Goal: Task Accomplishment & Management: Manage account settings

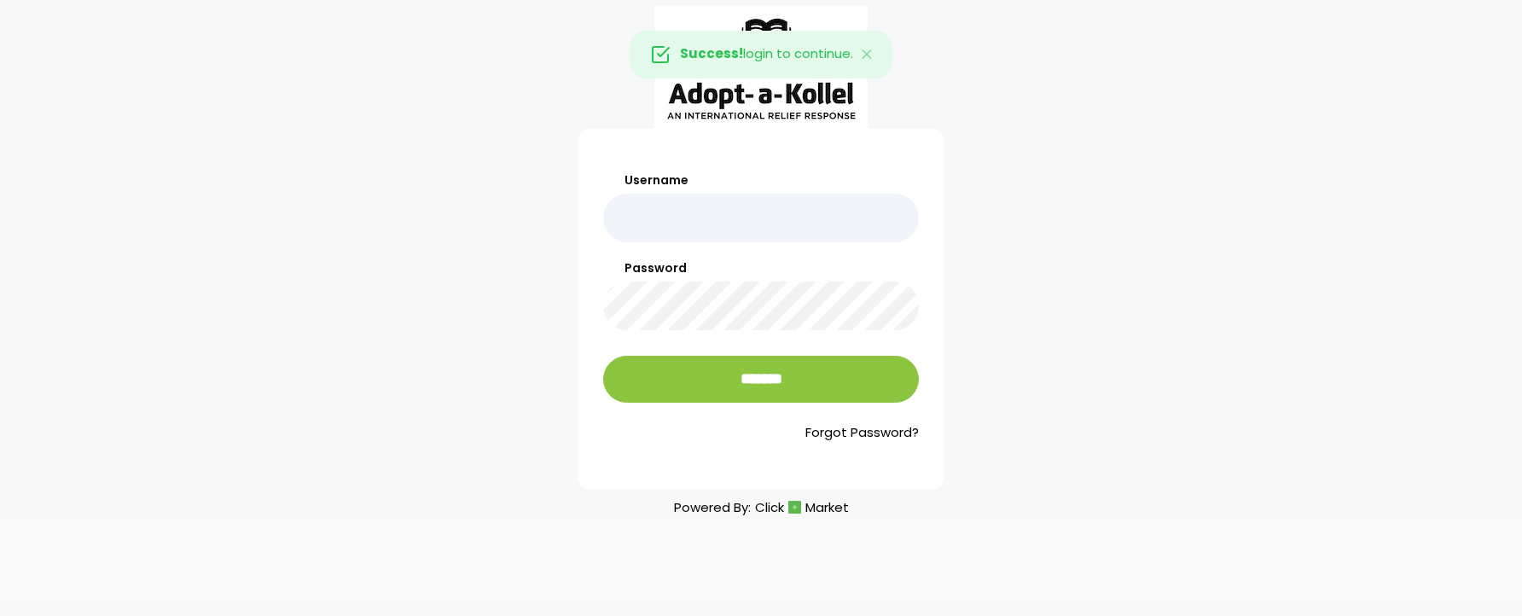
click at [777, 217] on input "Username" at bounding box center [761, 218] width 316 height 49
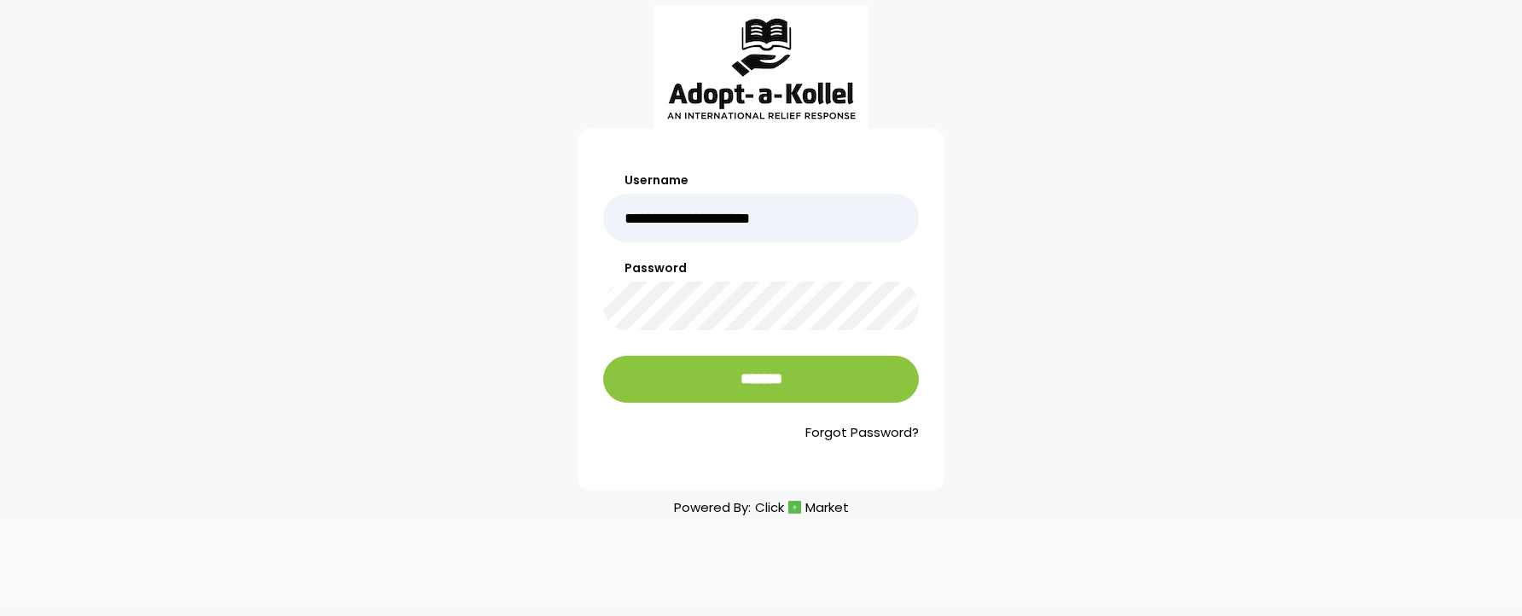
type input "**********"
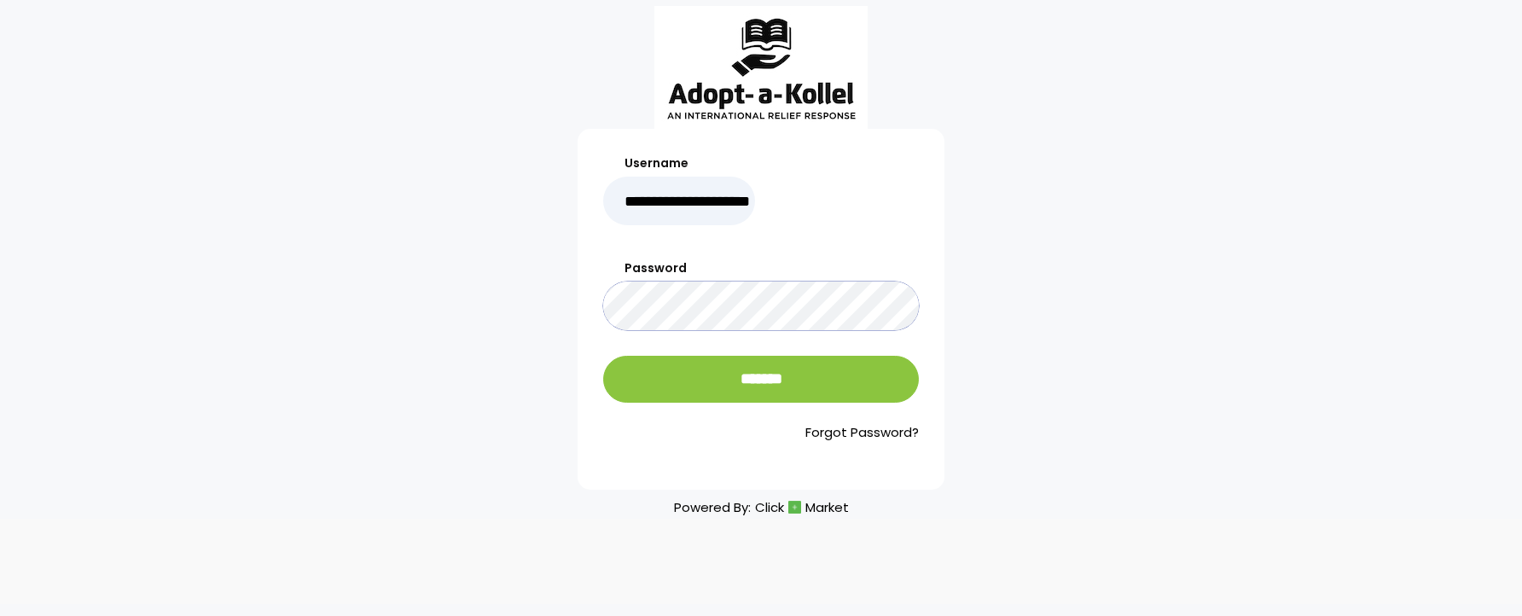
click at [603, 356] on input "*******" at bounding box center [761, 379] width 316 height 47
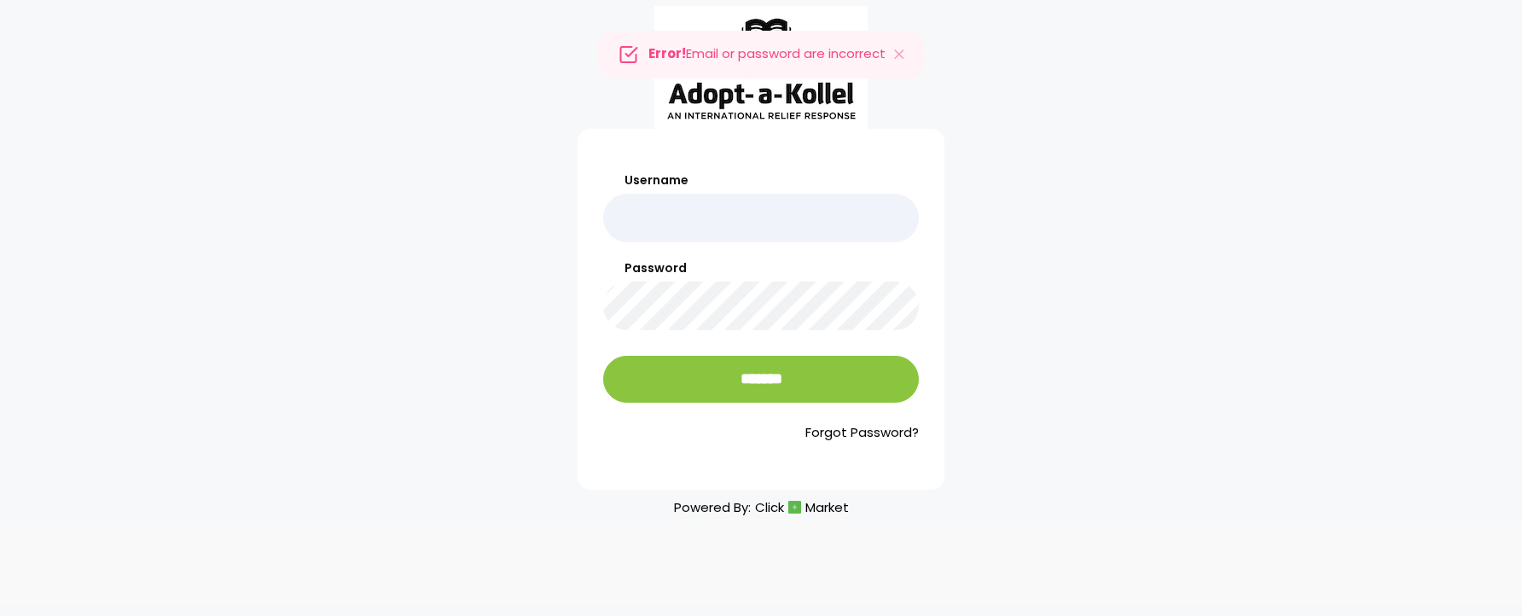
click at [758, 212] on input "Username" at bounding box center [761, 218] width 316 height 49
click at [754, 229] on input "Username" at bounding box center [761, 218] width 316 height 49
type input "*"
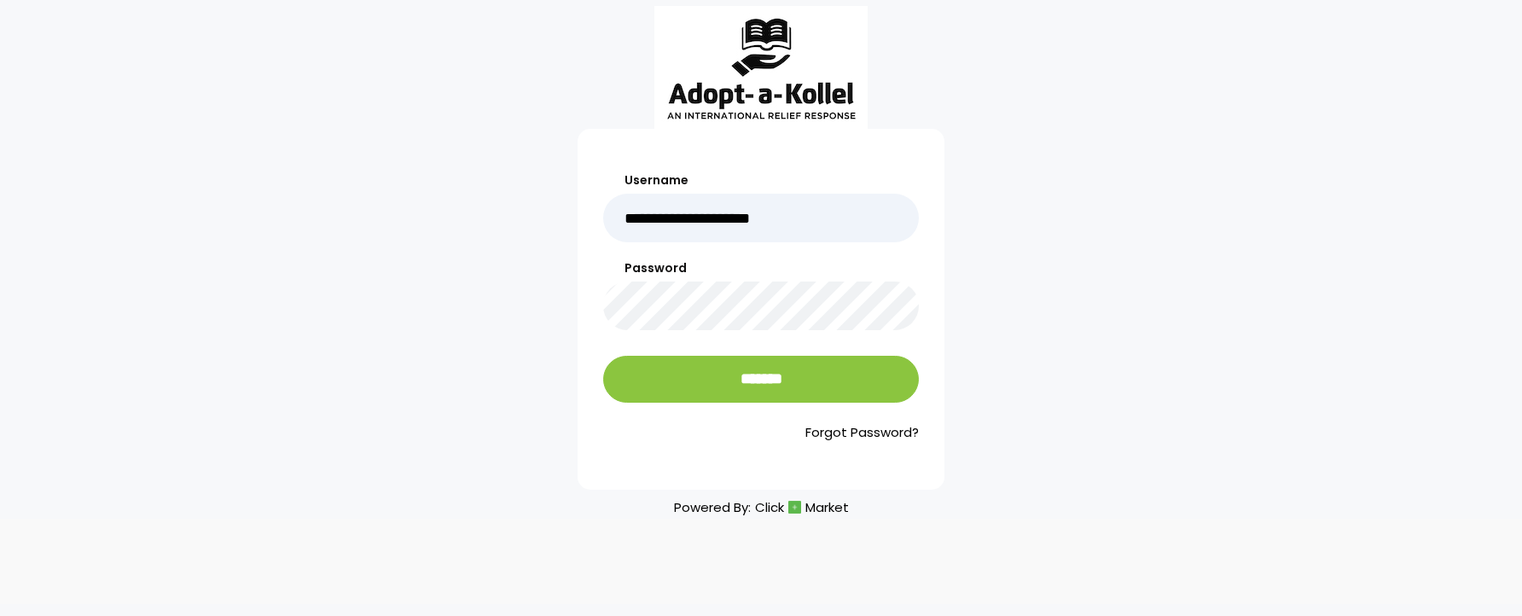
type input "**********"
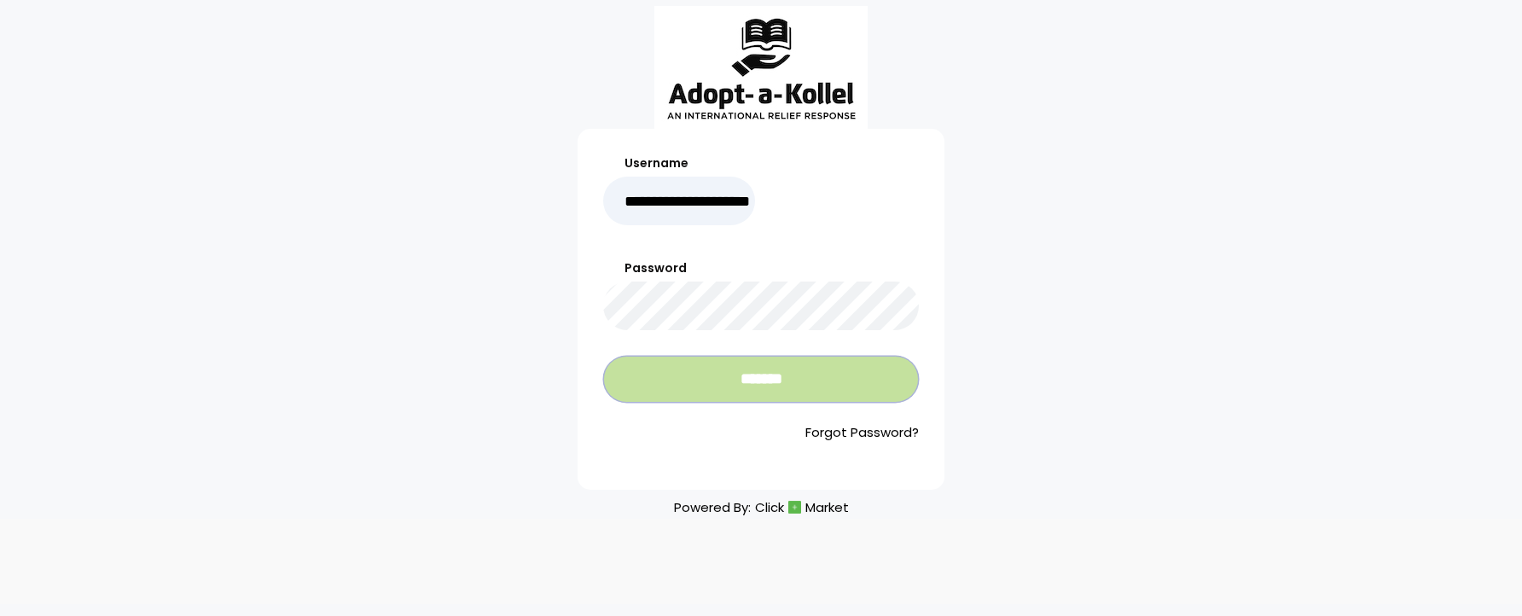
click at [788, 393] on input "*******" at bounding box center [761, 379] width 316 height 47
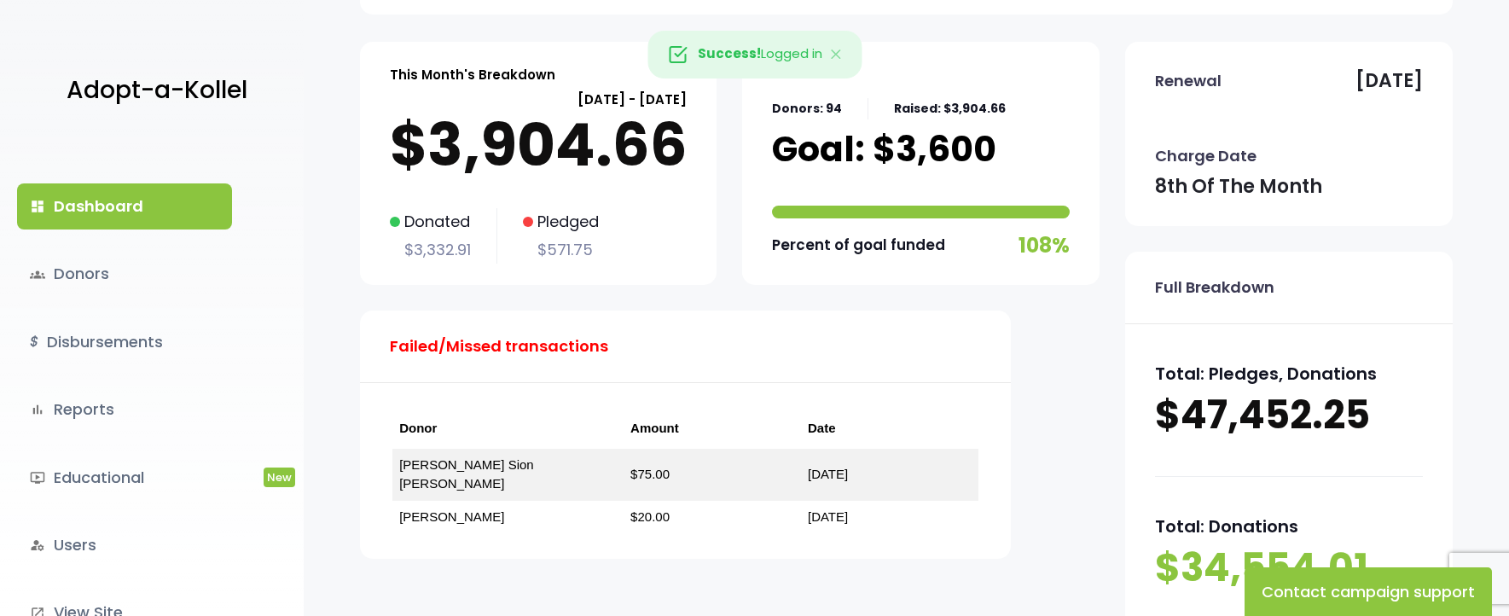
scroll to position [85, 0]
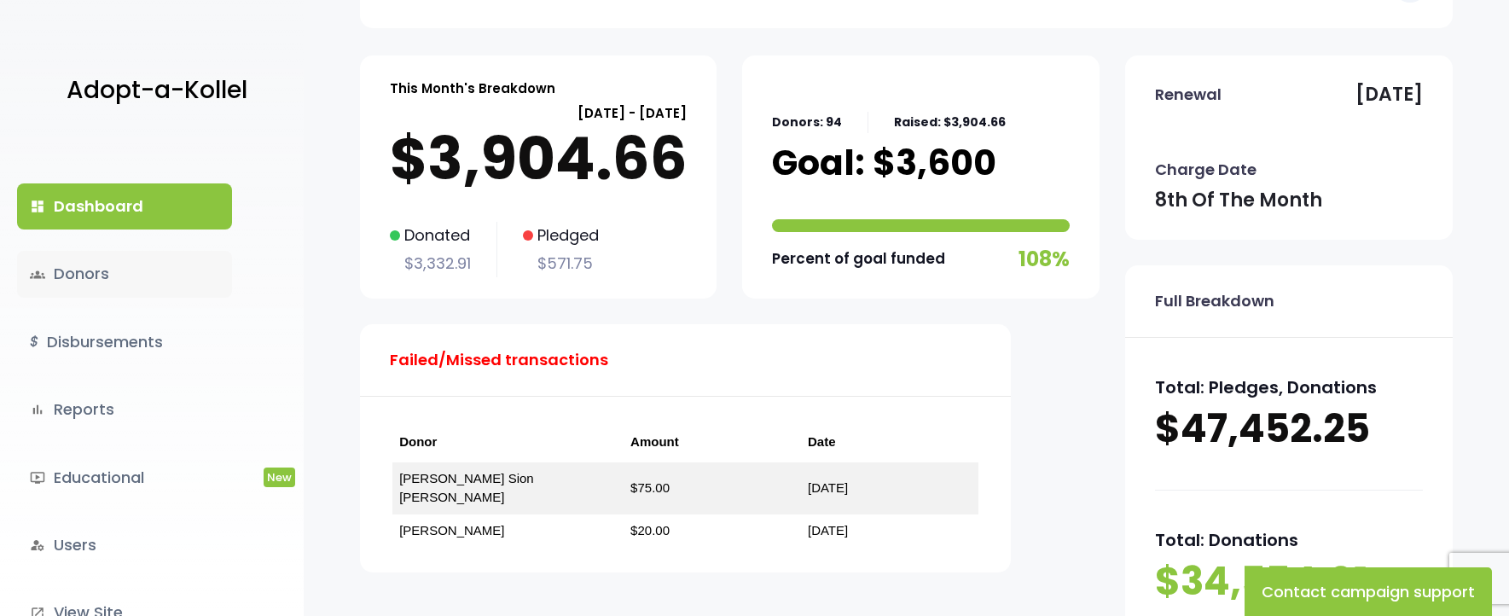
click at [113, 274] on link "groups Donors" at bounding box center [124, 274] width 215 height 46
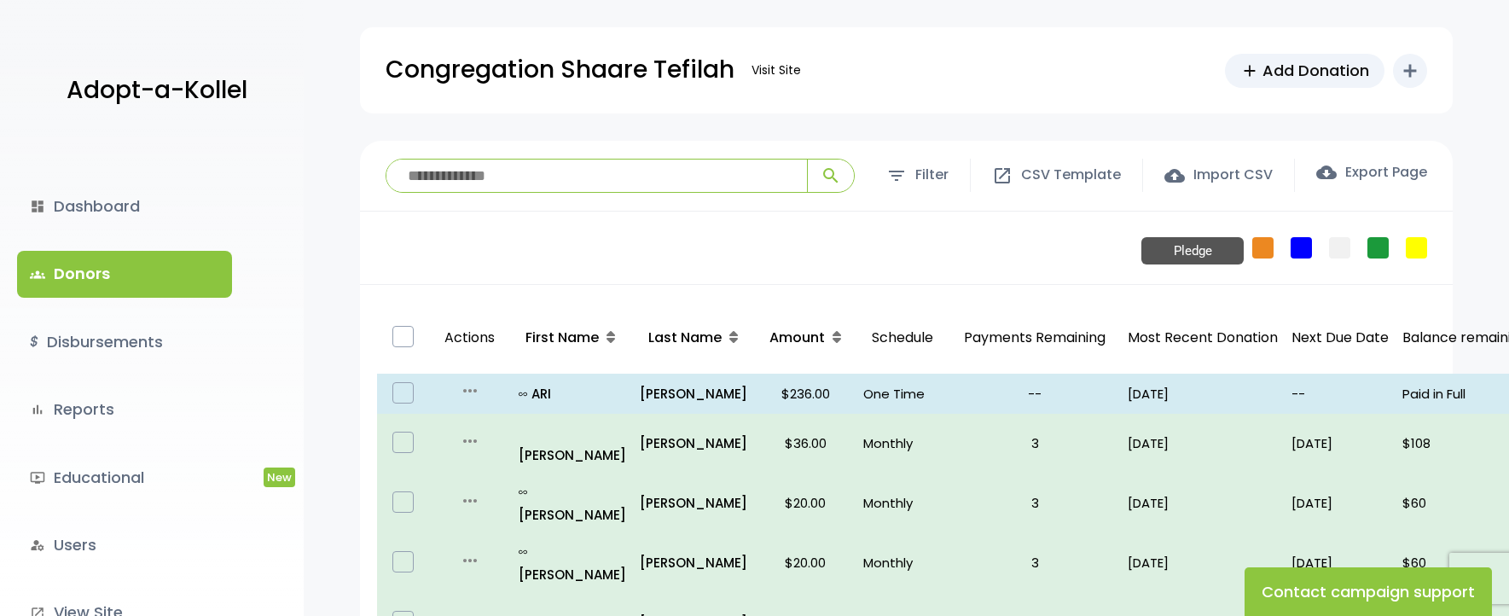
click at [1266, 253] on link "Pledge" at bounding box center [1262, 247] width 21 height 21
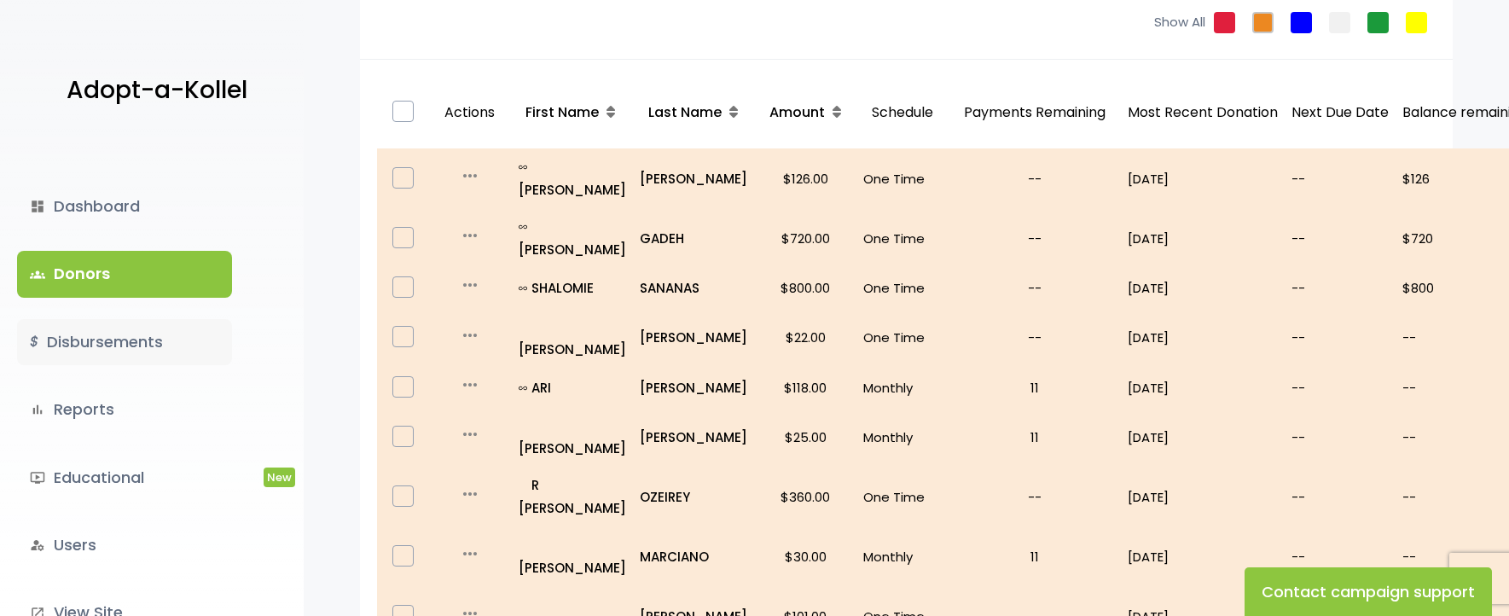
scroll to position [174, 0]
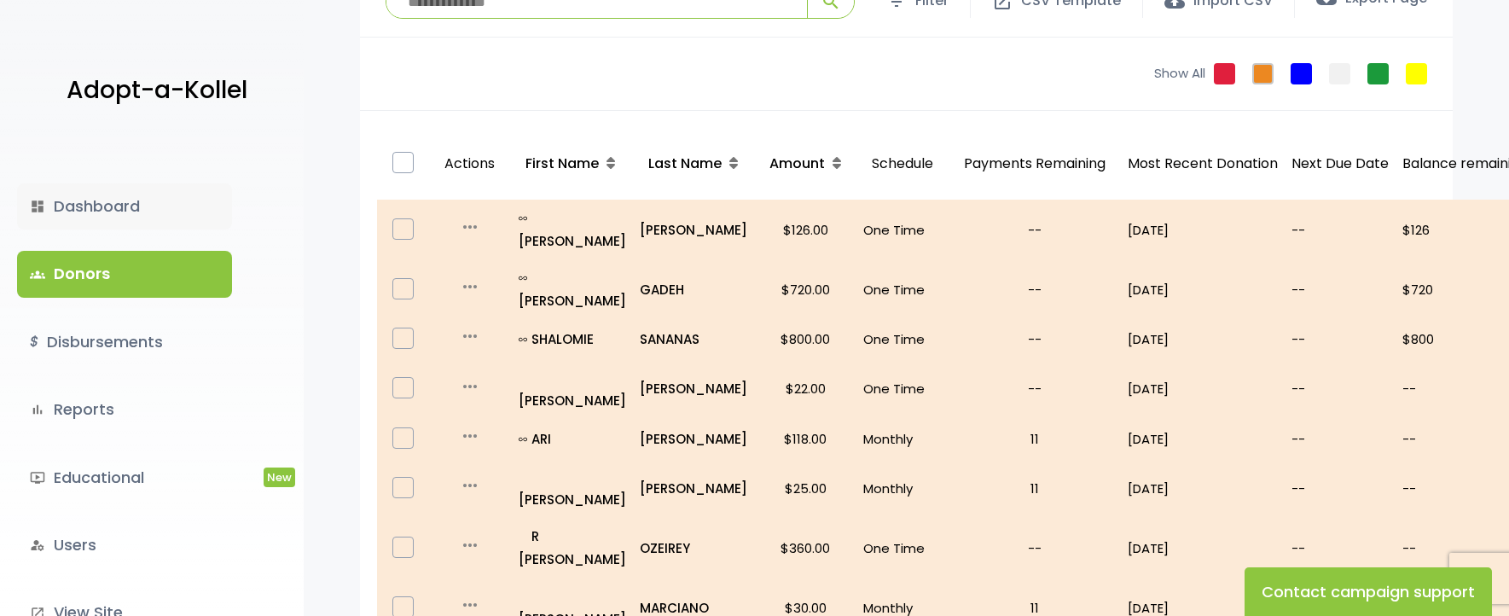
click at [92, 209] on link "dashboard Dashboard" at bounding box center [124, 206] width 215 height 46
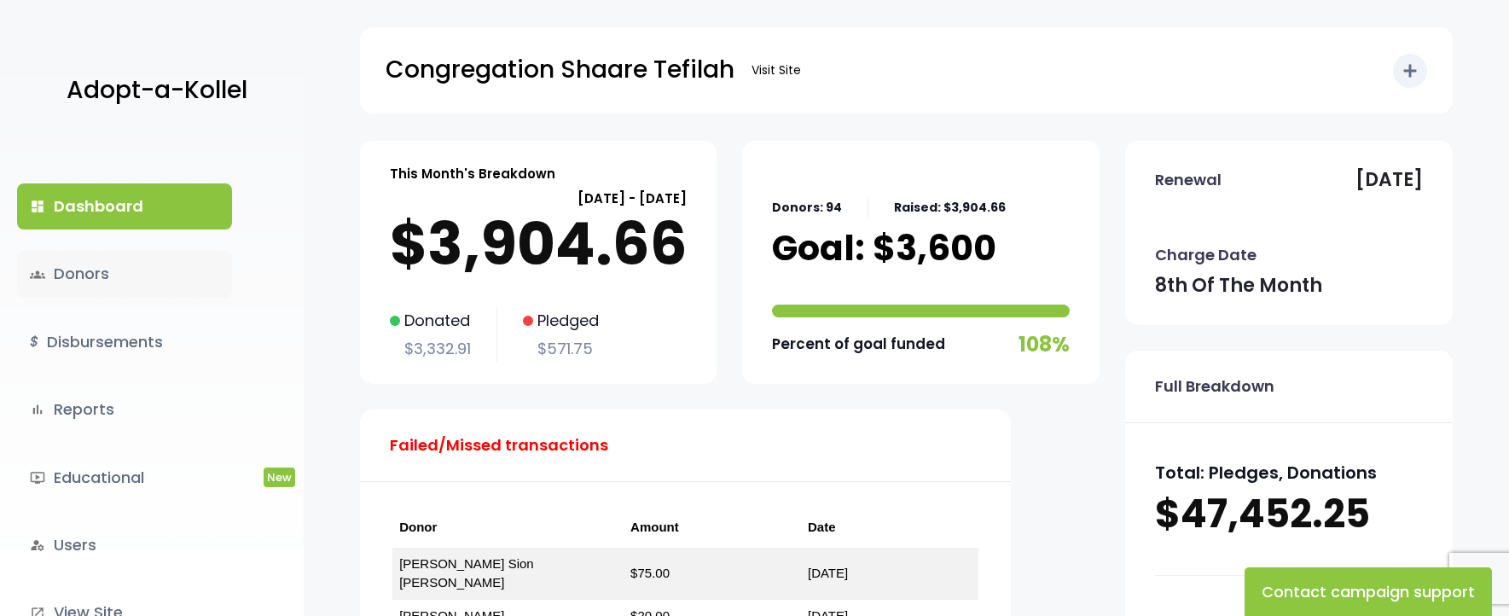
click at [90, 272] on link "groups Donors" at bounding box center [124, 274] width 215 height 46
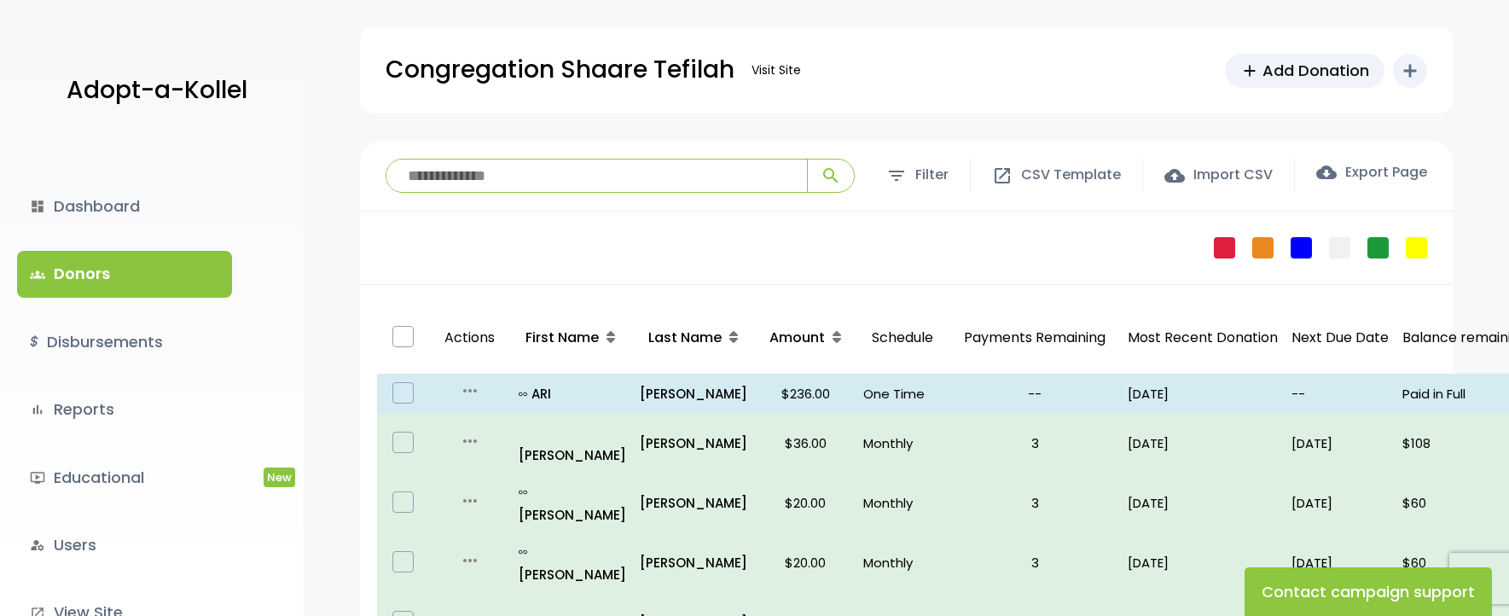
click at [113, 220] on link "dashboard Dashboard" at bounding box center [124, 206] width 215 height 46
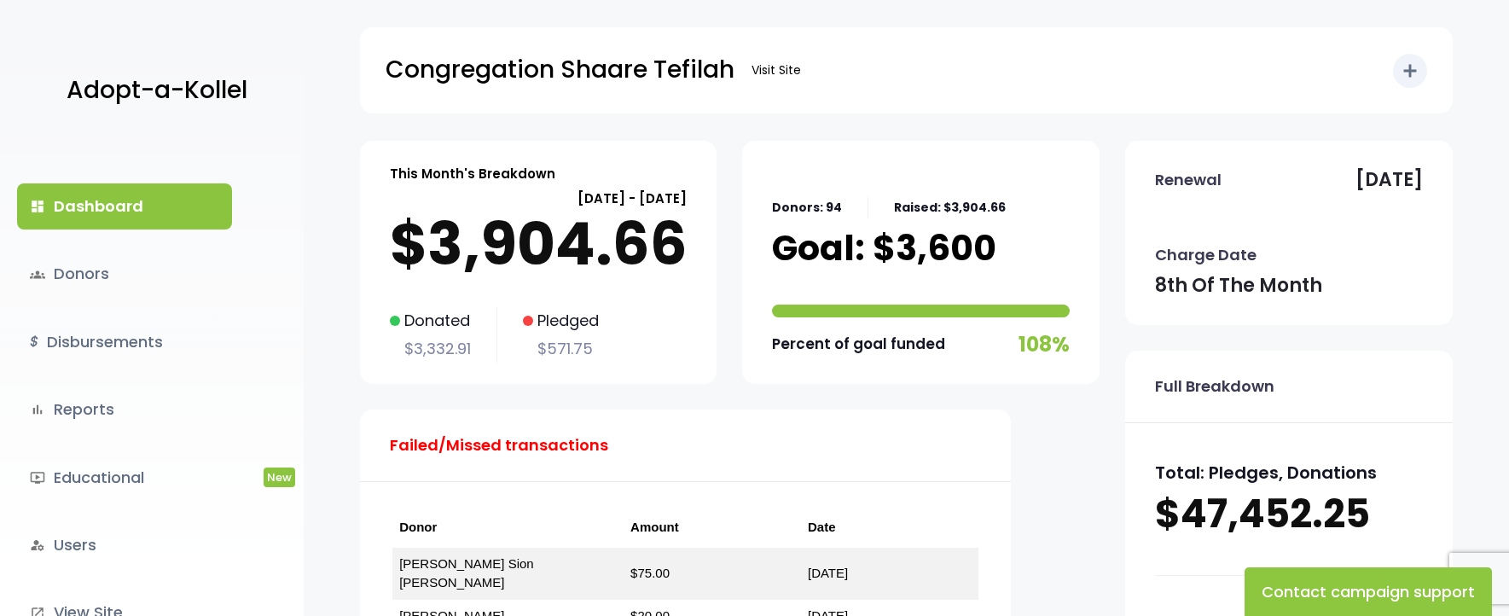
click at [128, 213] on link "dashboard Dashboard" at bounding box center [124, 206] width 215 height 46
click at [146, 273] on link "groups Donors" at bounding box center [124, 274] width 215 height 46
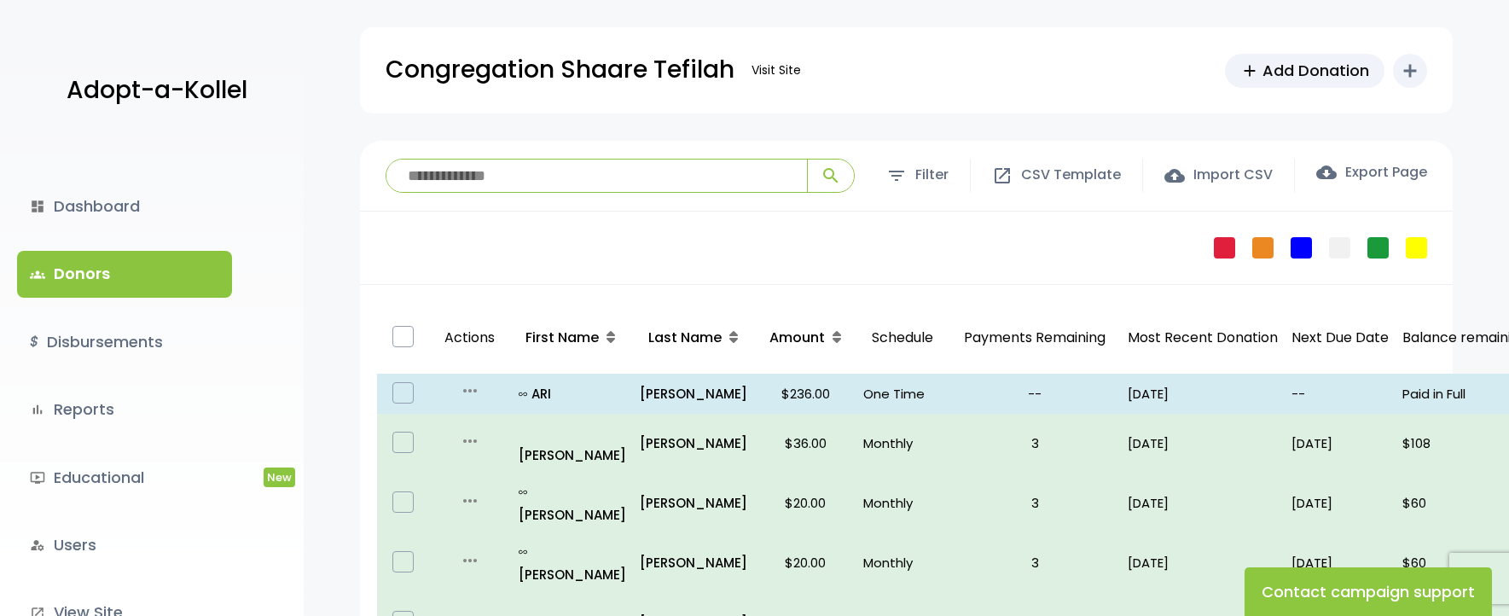
click at [489, 194] on div "**********" at bounding box center [906, 176] width 1093 height 71
click at [493, 181] on input "search" at bounding box center [596, 176] width 421 height 32
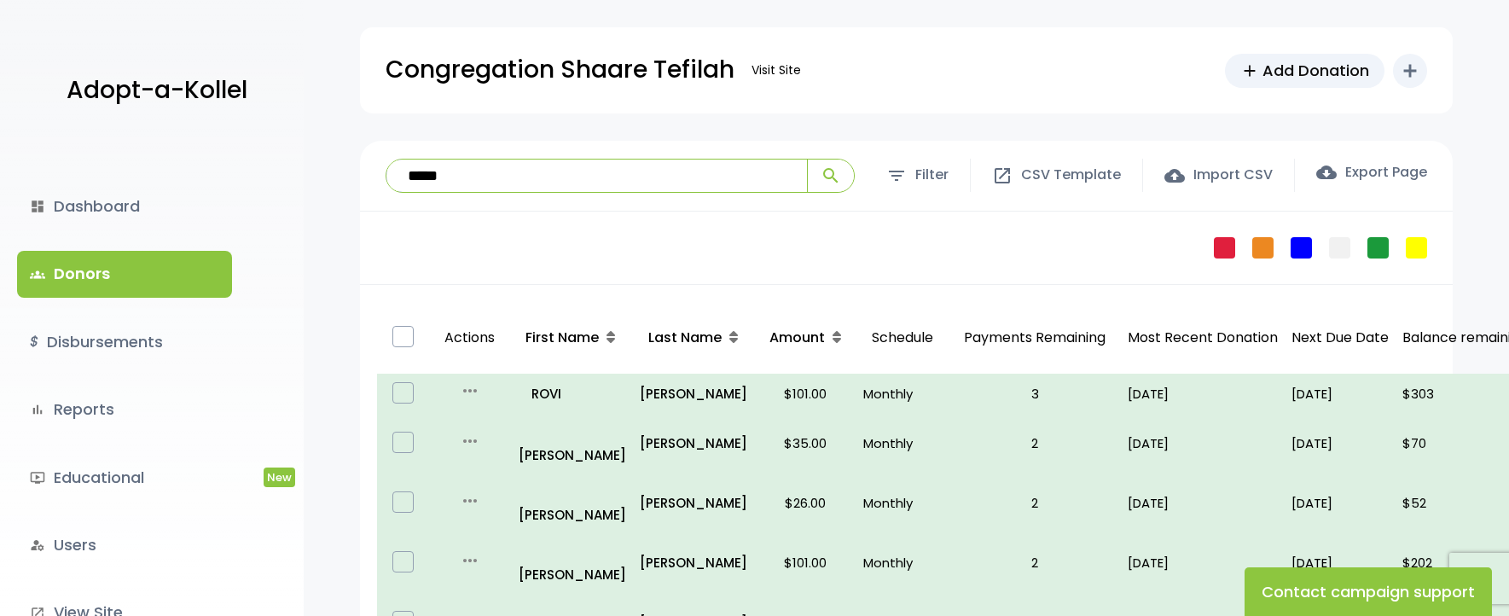
type input "*****"
click at [807, 160] on button "search" at bounding box center [830, 176] width 47 height 32
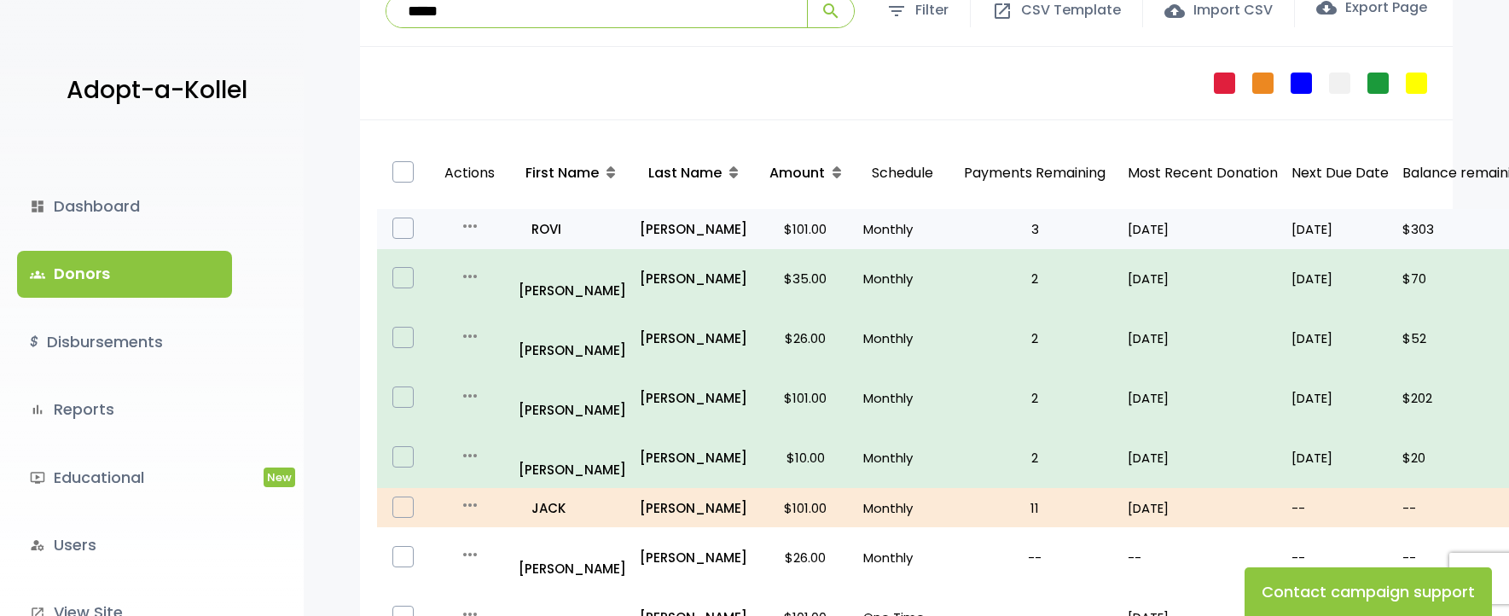
scroll to position [171, 0]
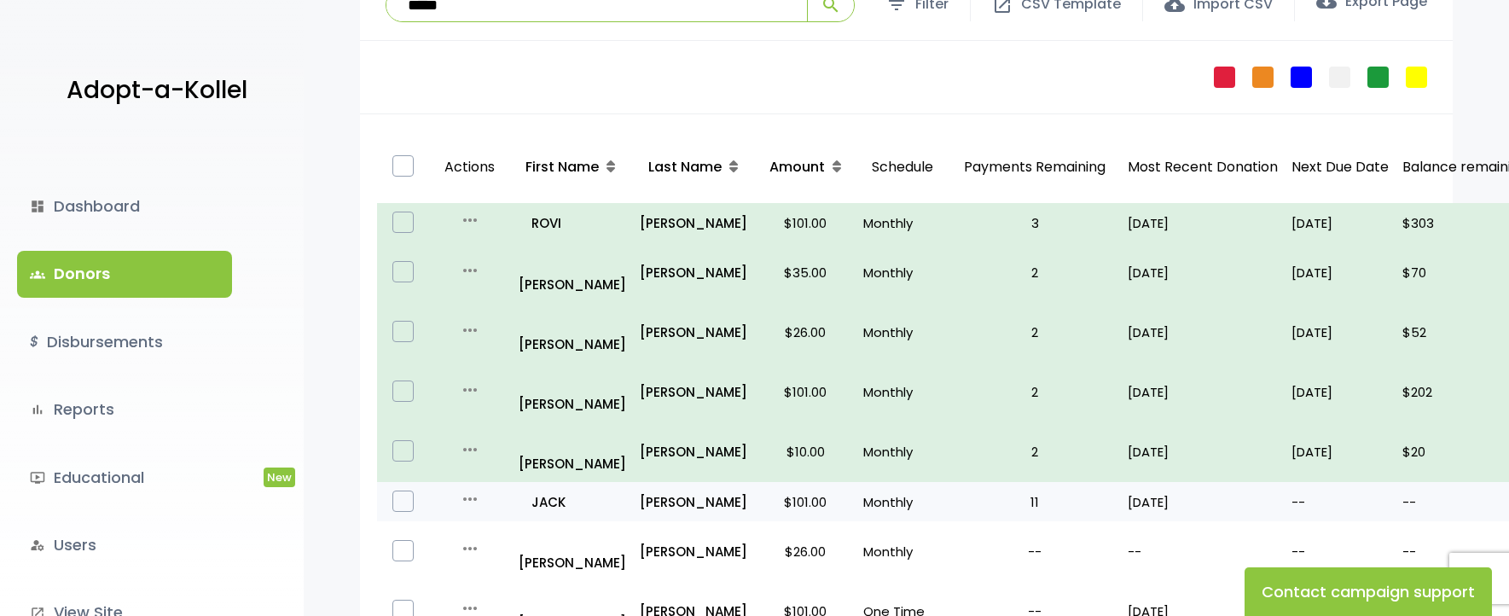
click at [873, 490] on p "Monthly" at bounding box center [902, 501] width 78 height 23
click at [874, 490] on p "Monthly" at bounding box center [902, 501] width 78 height 23
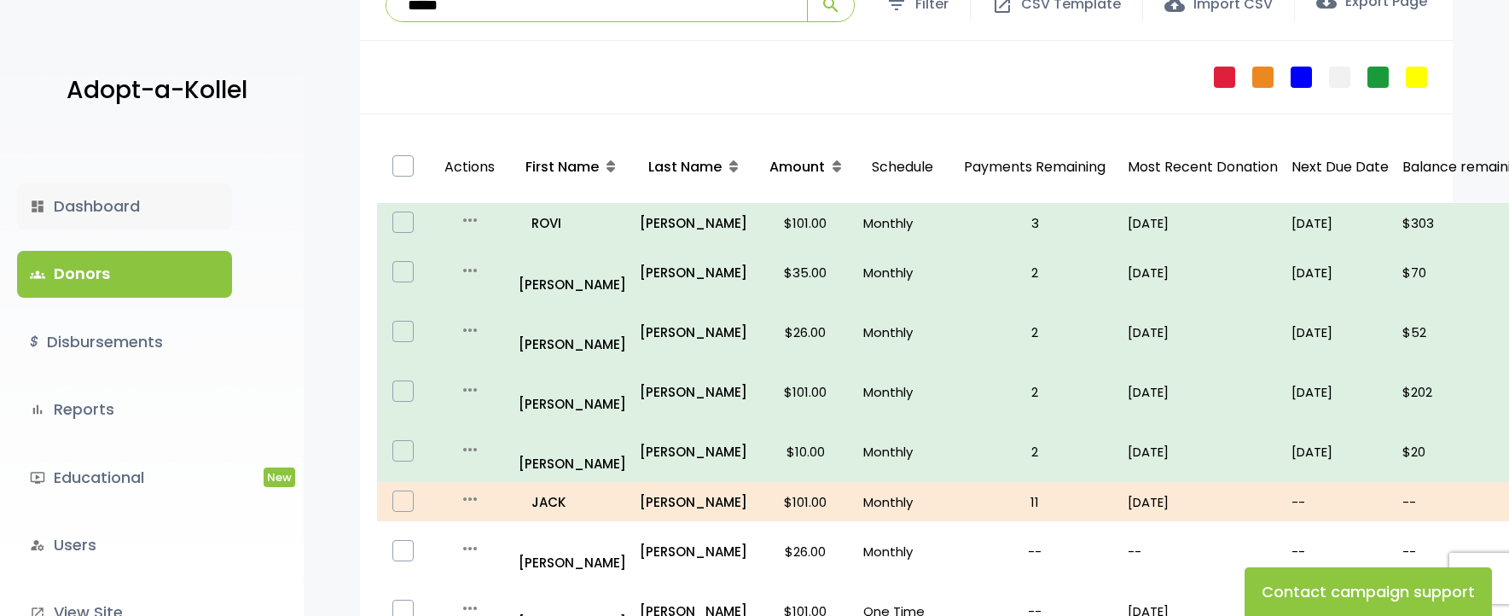
click at [122, 210] on link "dashboard Dashboard" at bounding box center [124, 206] width 215 height 46
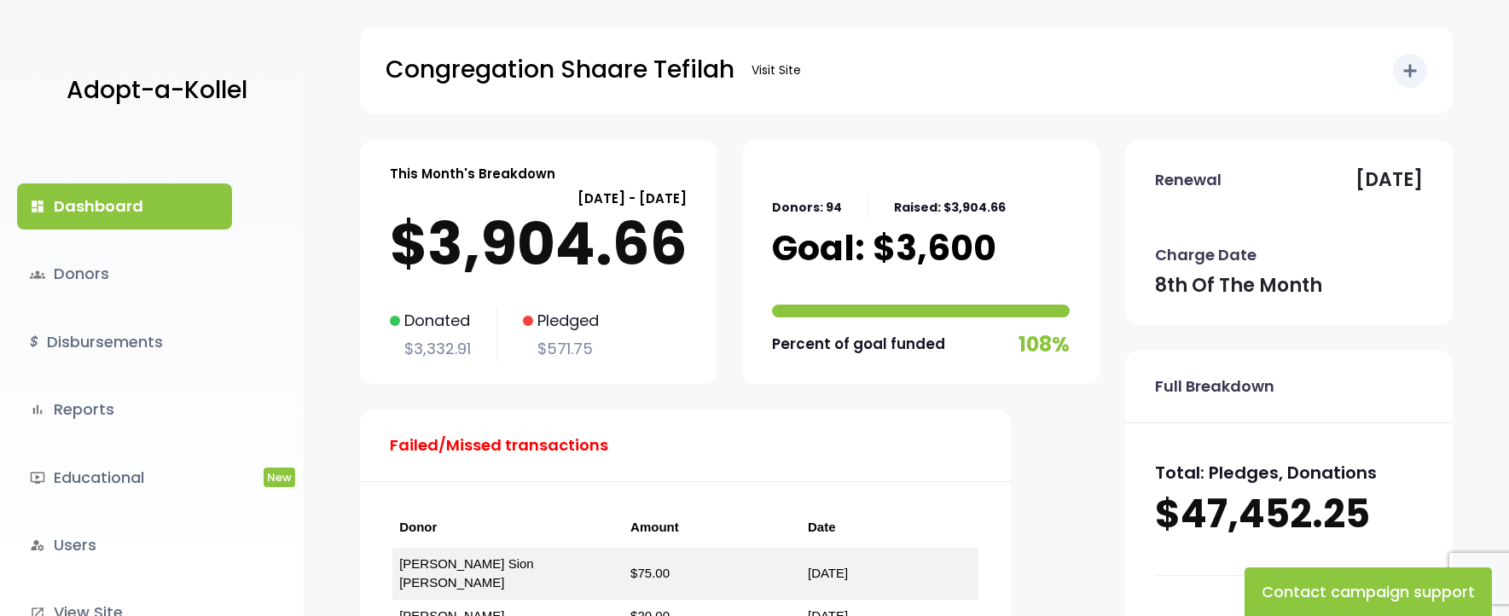
click at [89, 199] on link "dashboard Dashboard" at bounding box center [124, 206] width 215 height 46
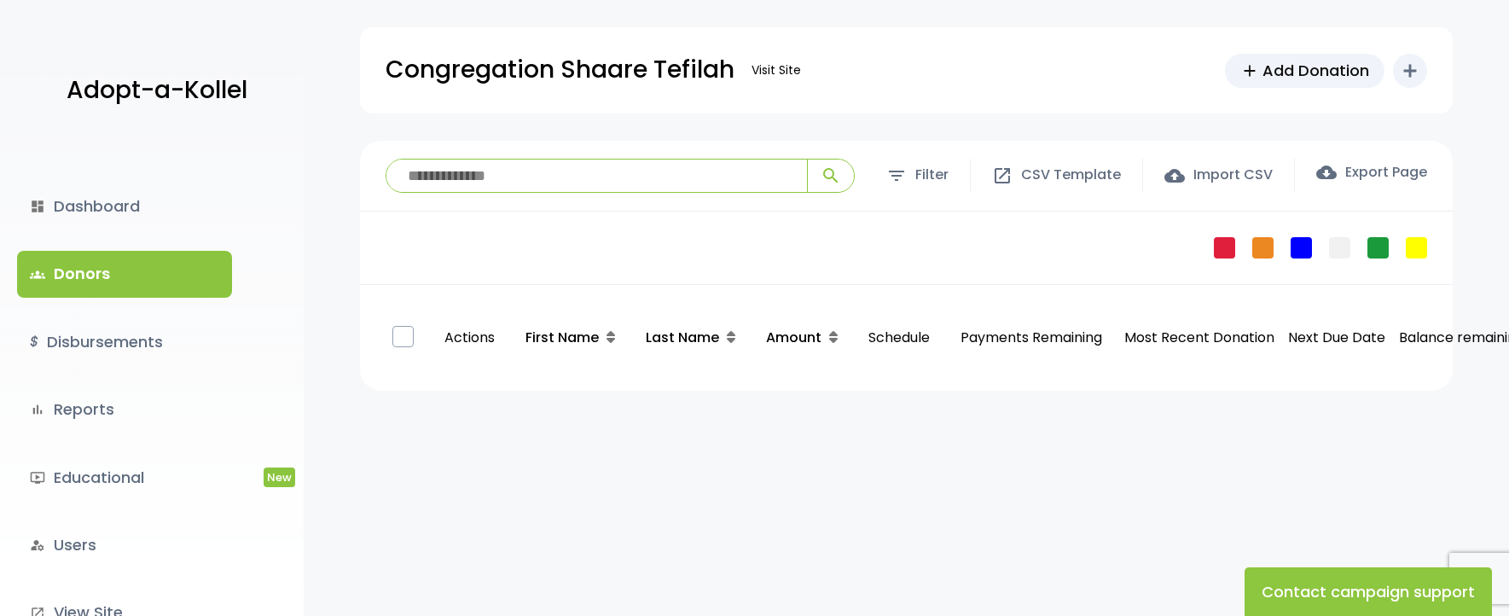
click at [115, 340] on link "$ Disbursements" at bounding box center [124, 342] width 215 height 46
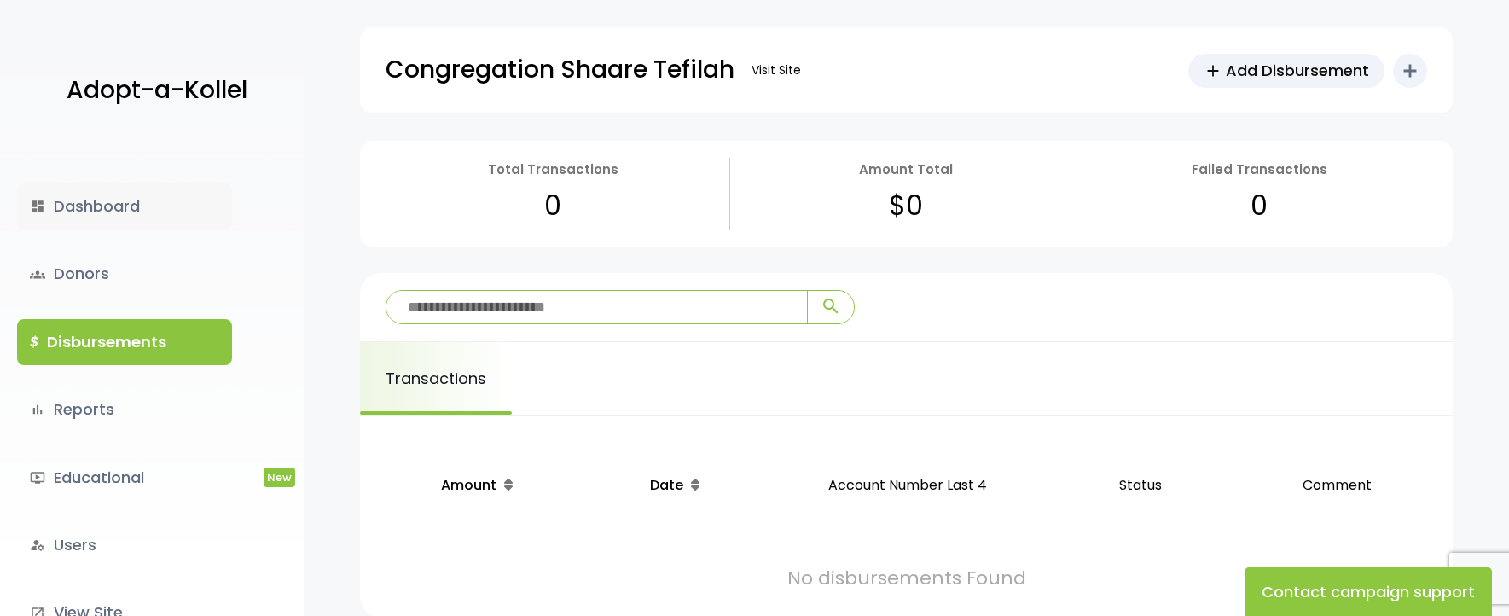
click at [84, 229] on link "dashboard Dashboard" at bounding box center [124, 206] width 215 height 46
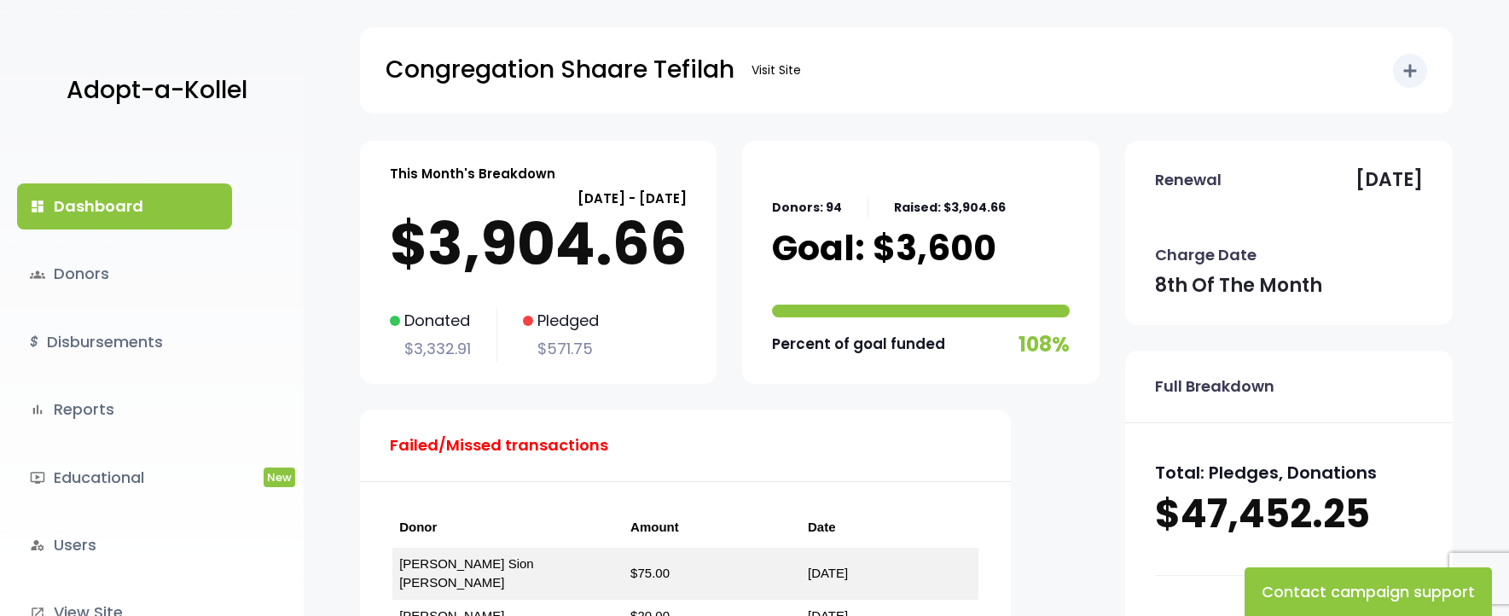
click at [92, 276] on link "groups Donors" at bounding box center [124, 274] width 215 height 46
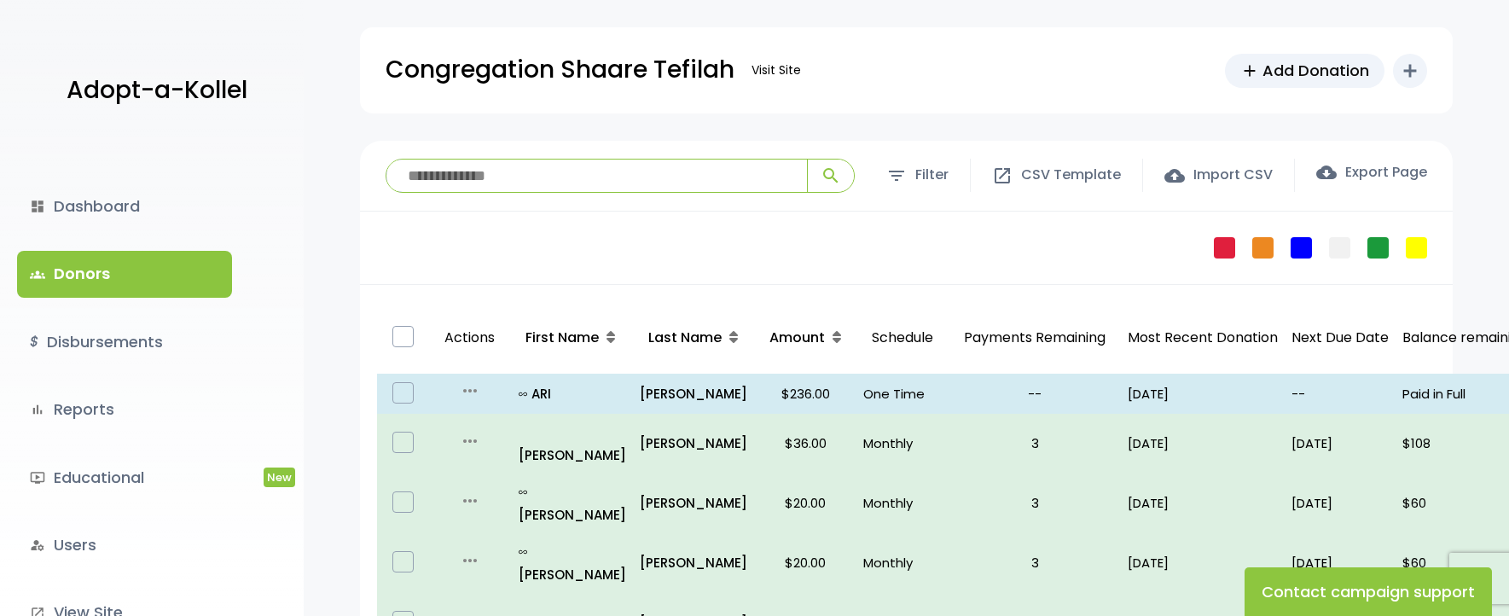
click at [496, 191] on input "search" at bounding box center [596, 176] width 421 height 32
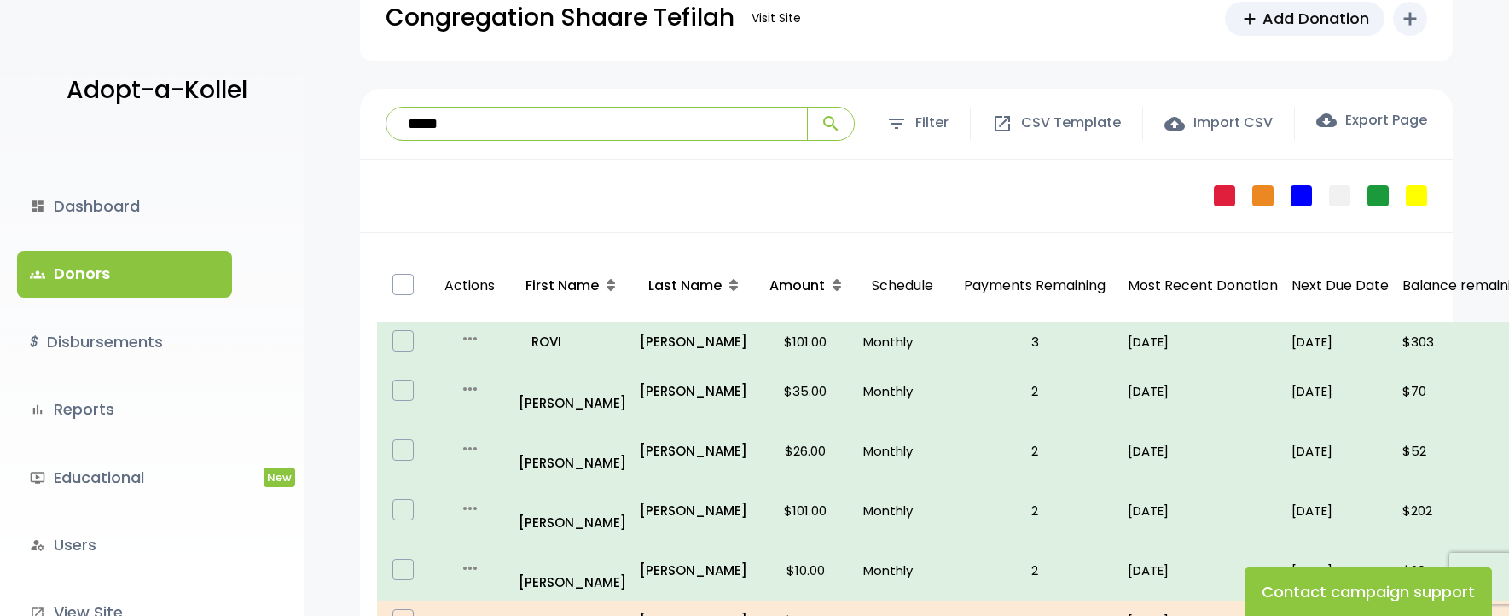
scroll to position [171, 0]
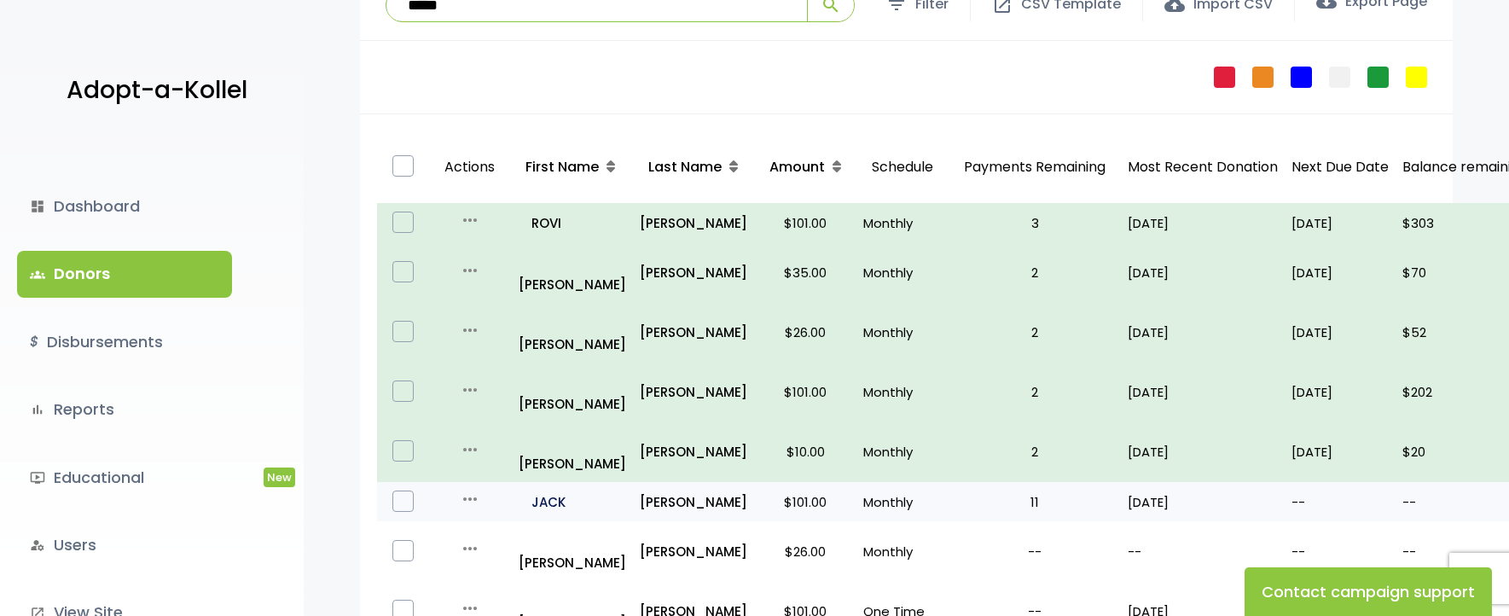
type input "*****"
click at [537, 490] on p "all_inclusive JACK" at bounding box center [572, 501] width 107 height 23
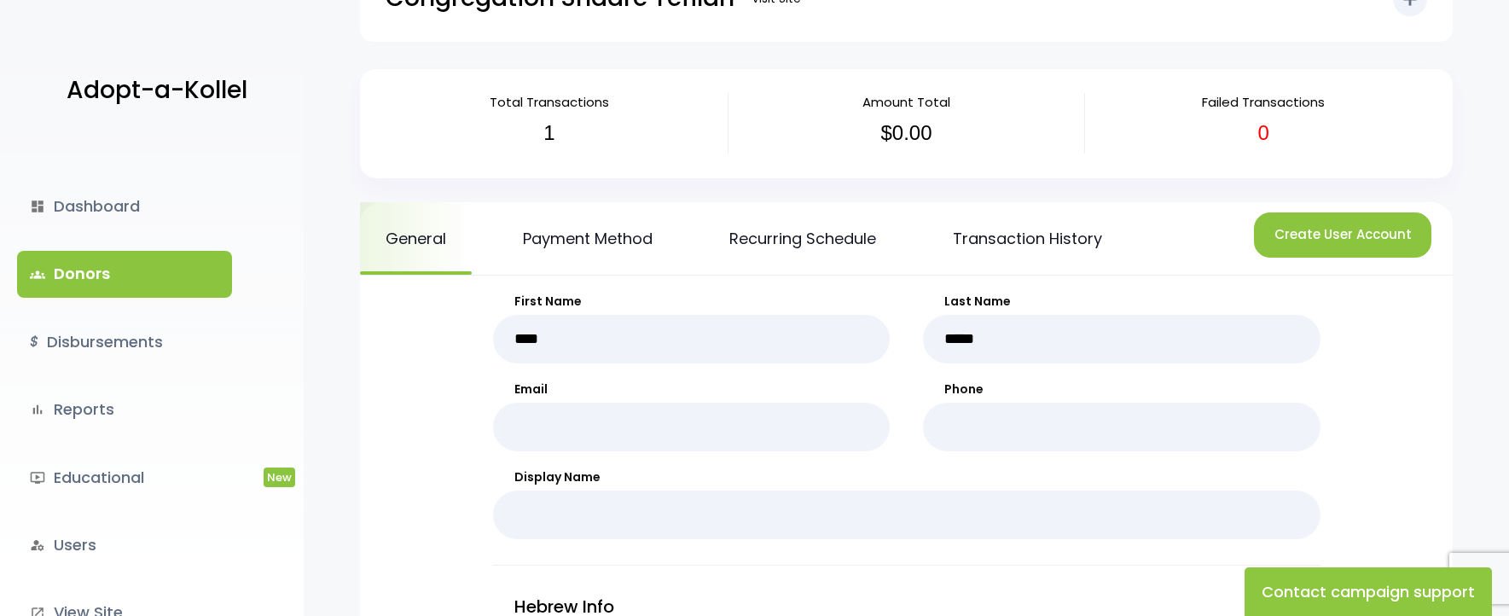
scroll to position [171, 0]
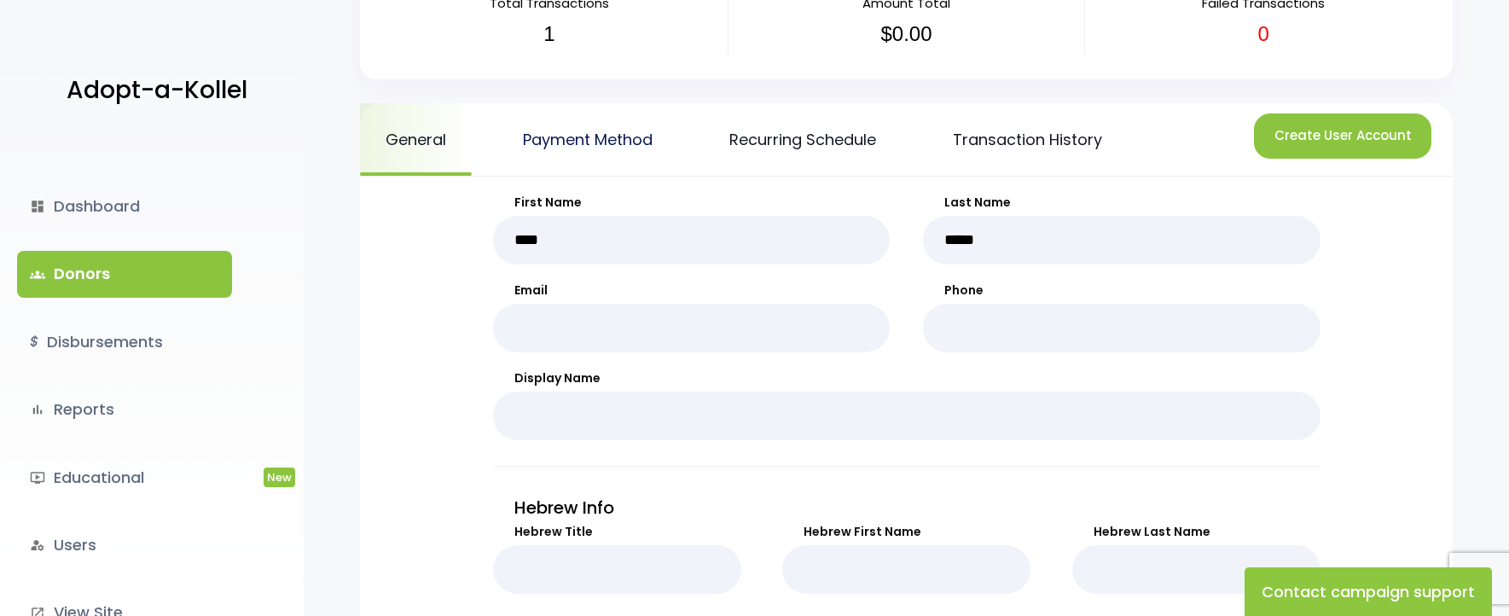
click at [590, 152] on link "Payment Method" at bounding box center [587, 139] width 181 height 73
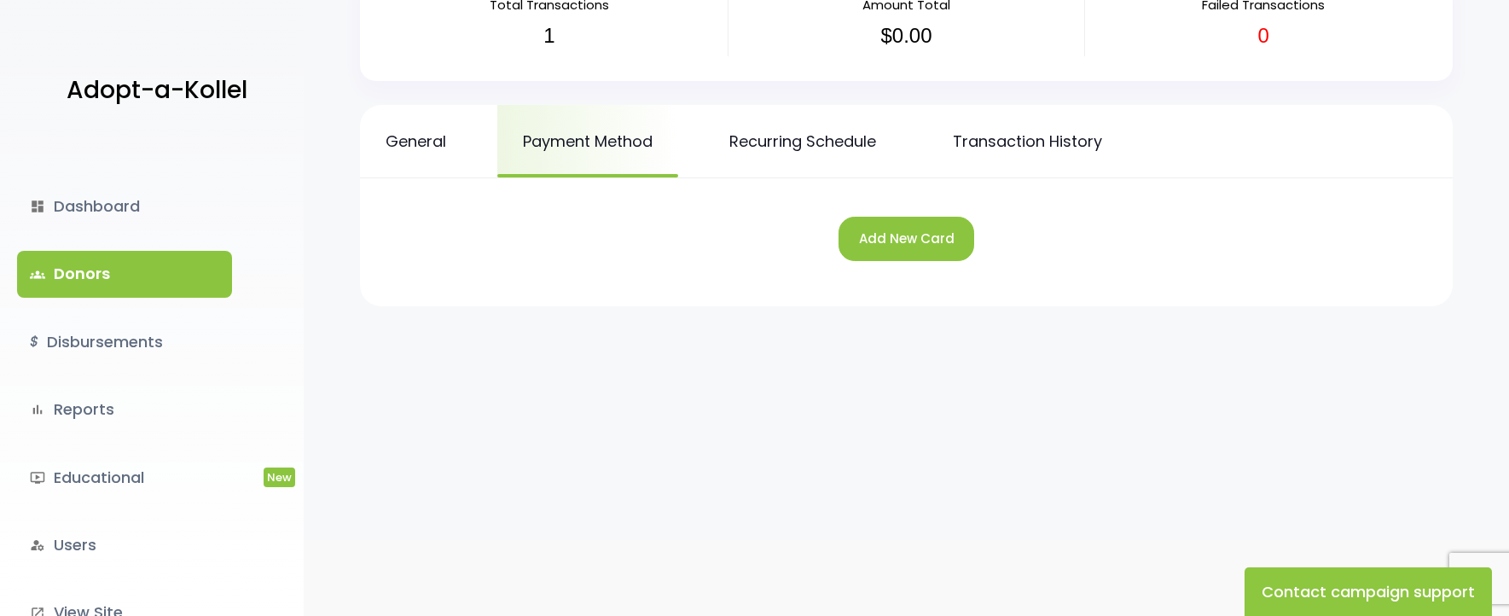
scroll to position [171, 0]
click at [580, 136] on link "Payment Method" at bounding box center [587, 139] width 181 height 73
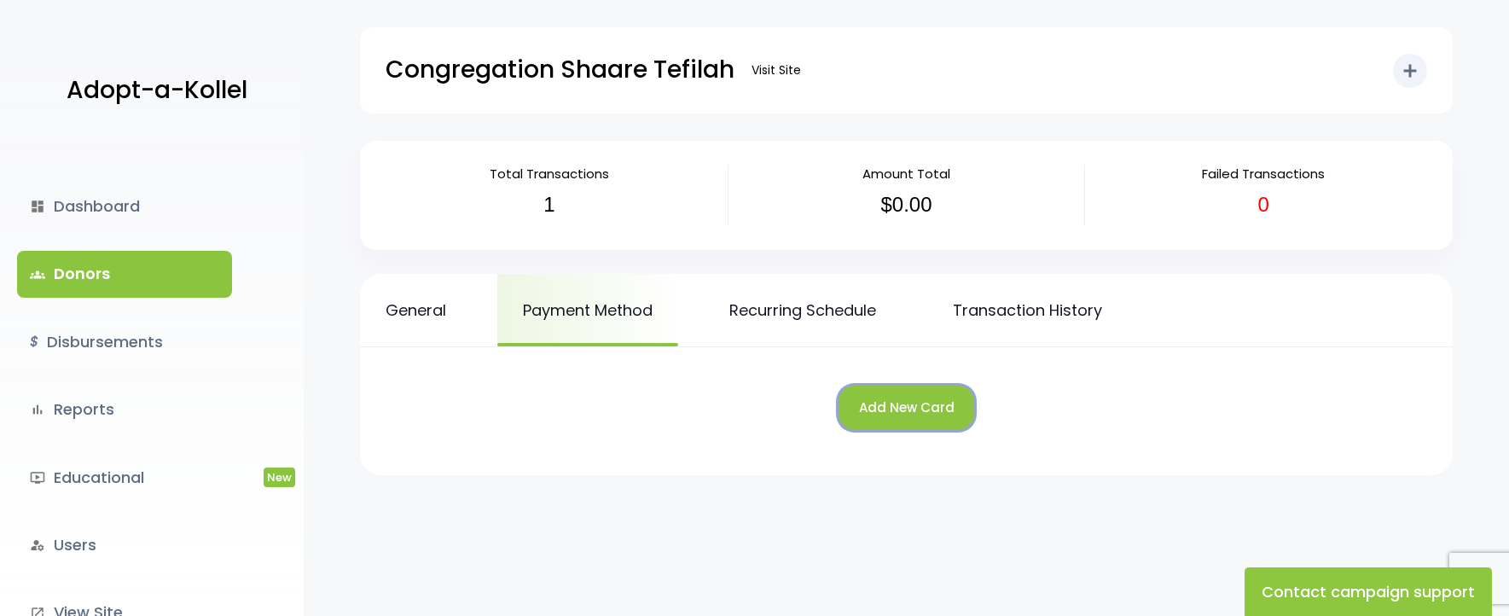
click at [926, 403] on button "Add New Card" at bounding box center [907, 408] width 136 height 45
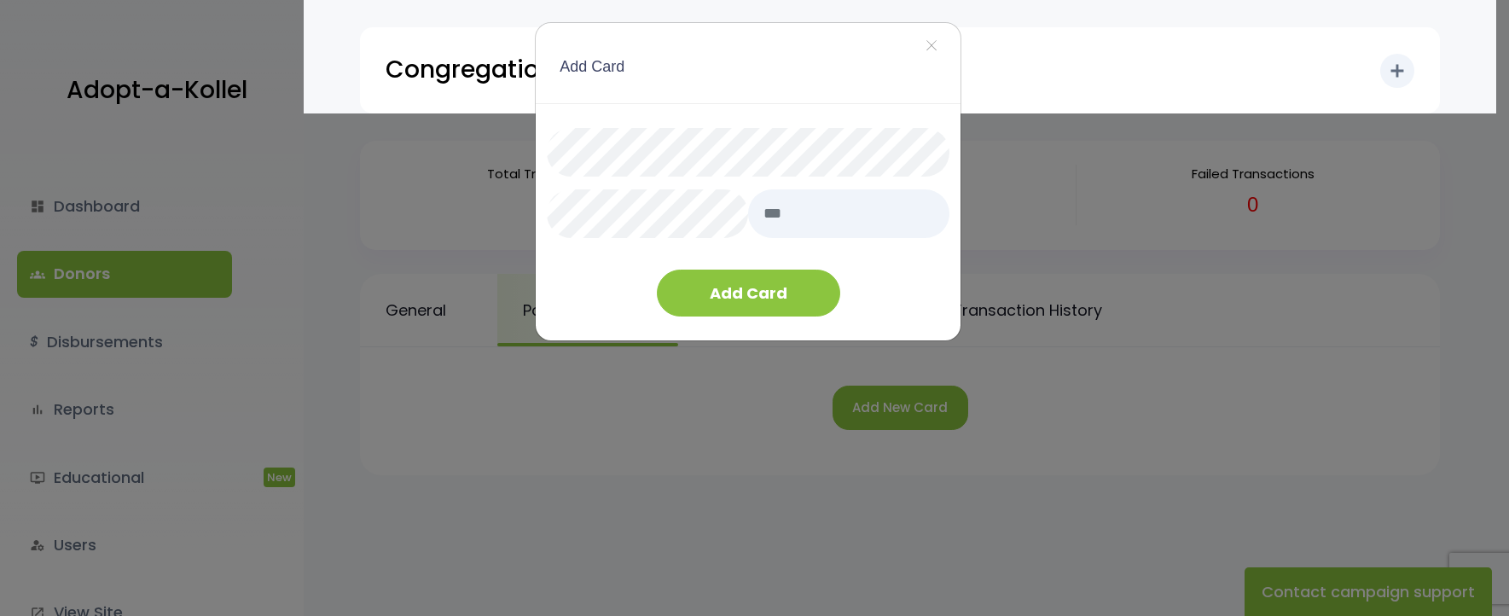
click at [793, 200] on input "text" at bounding box center [848, 213] width 201 height 49
type input "***"
click at [728, 293] on button "Add Card" at bounding box center [748, 293] width 183 height 47
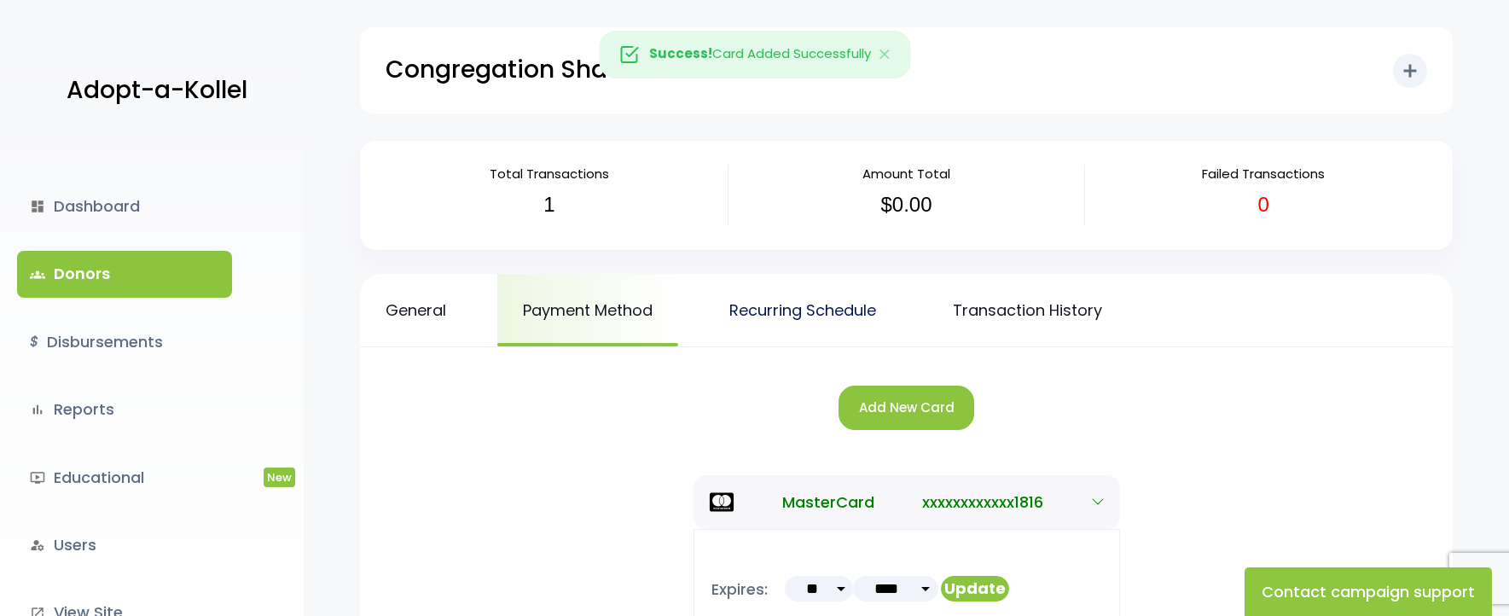
click at [830, 321] on link "Recurring Schedule" at bounding box center [803, 310] width 198 height 73
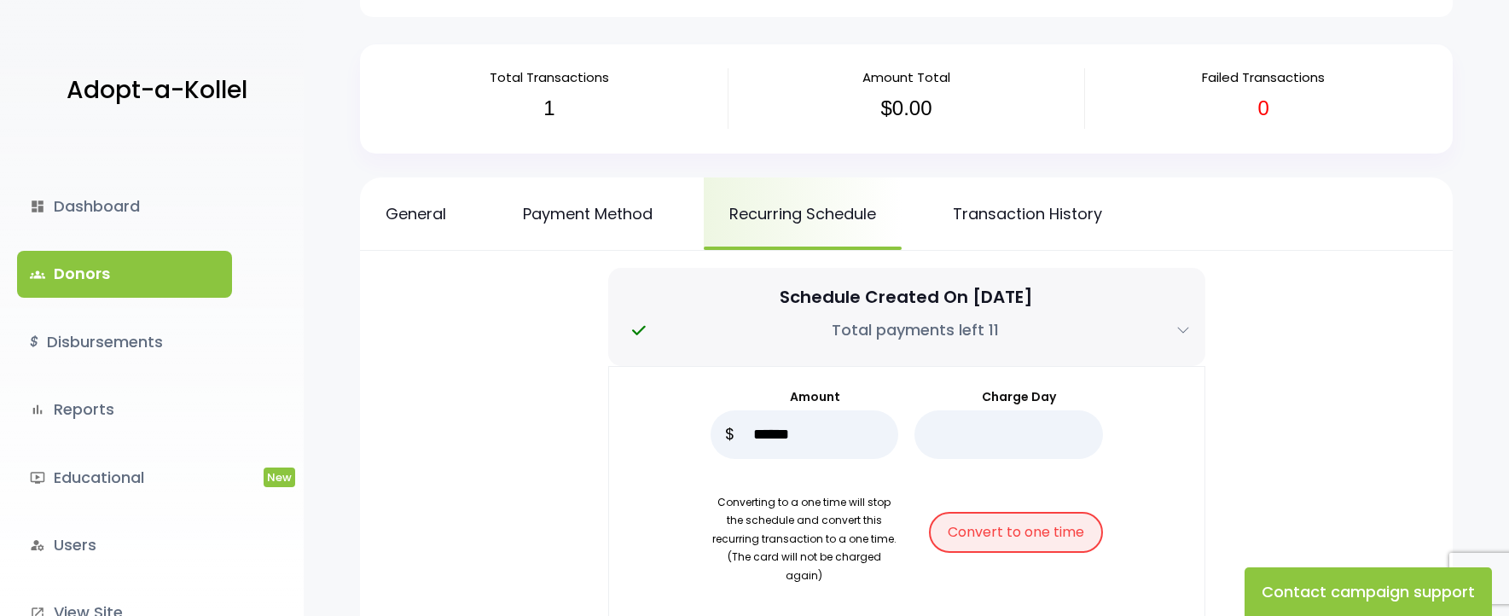
scroll to position [256, 0]
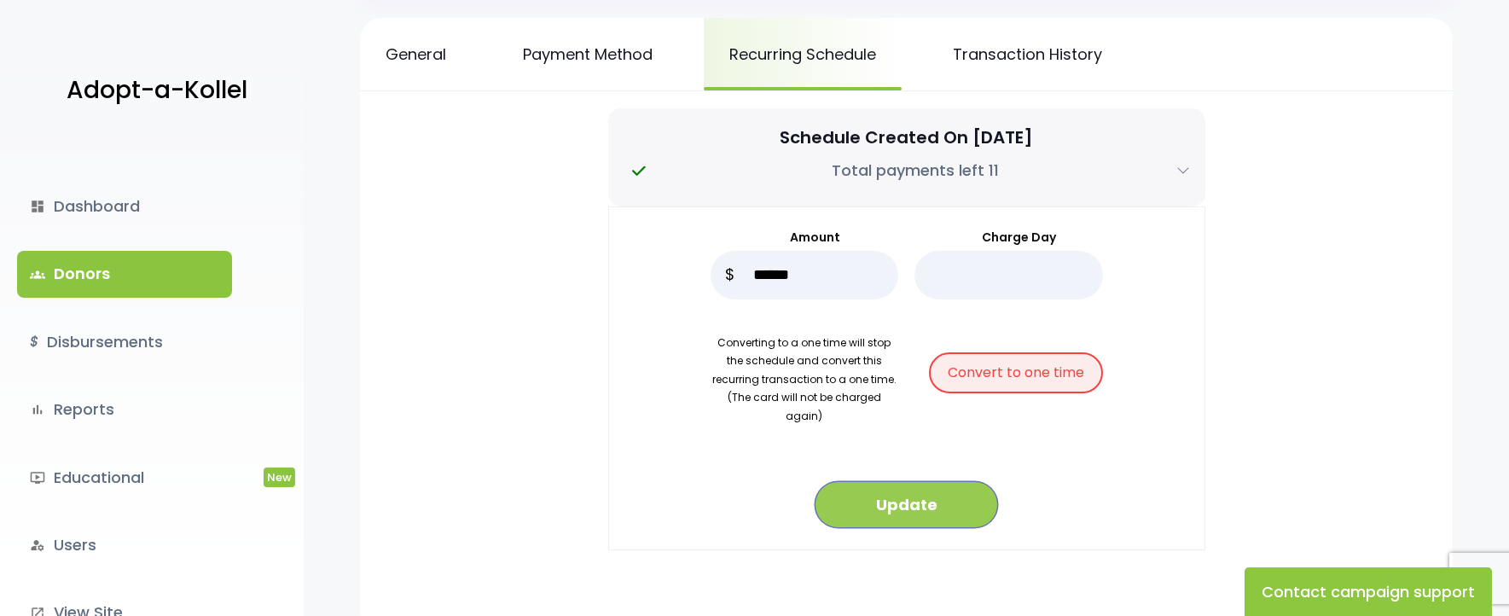
click at [900, 490] on button "Update" at bounding box center [906, 504] width 183 height 47
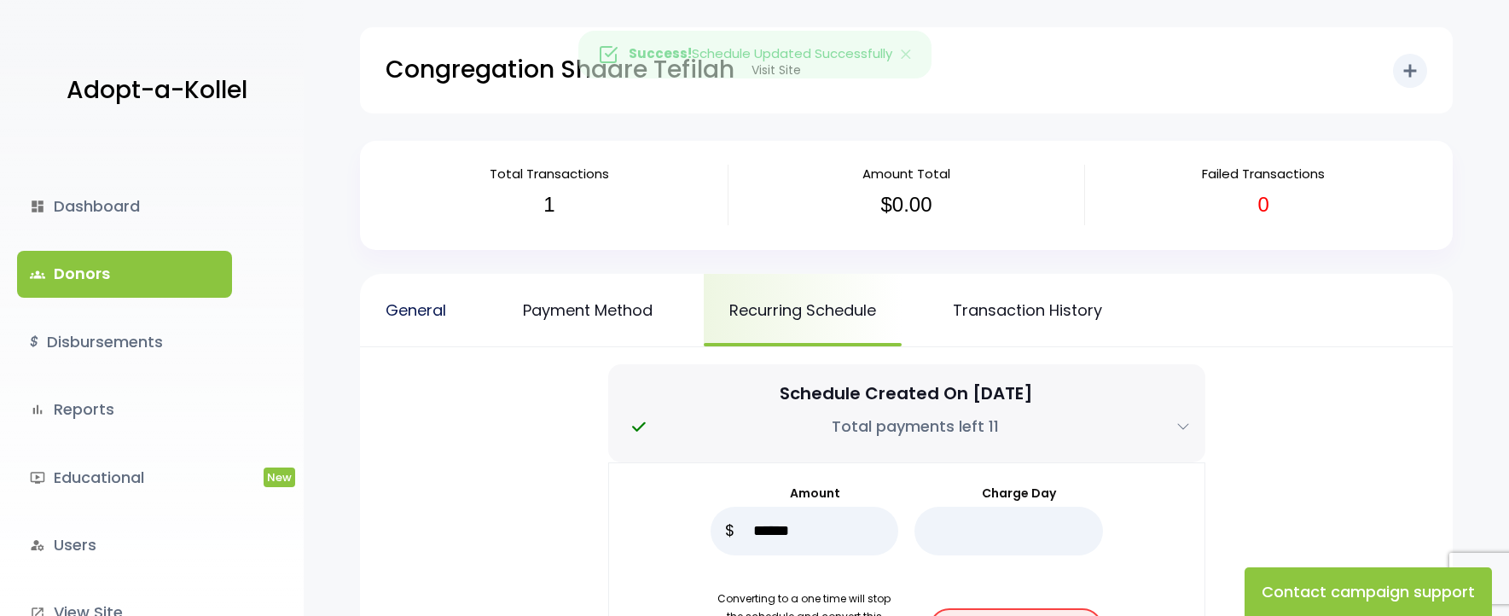
click at [453, 318] on link "General" at bounding box center [416, 310] width 112 height 73
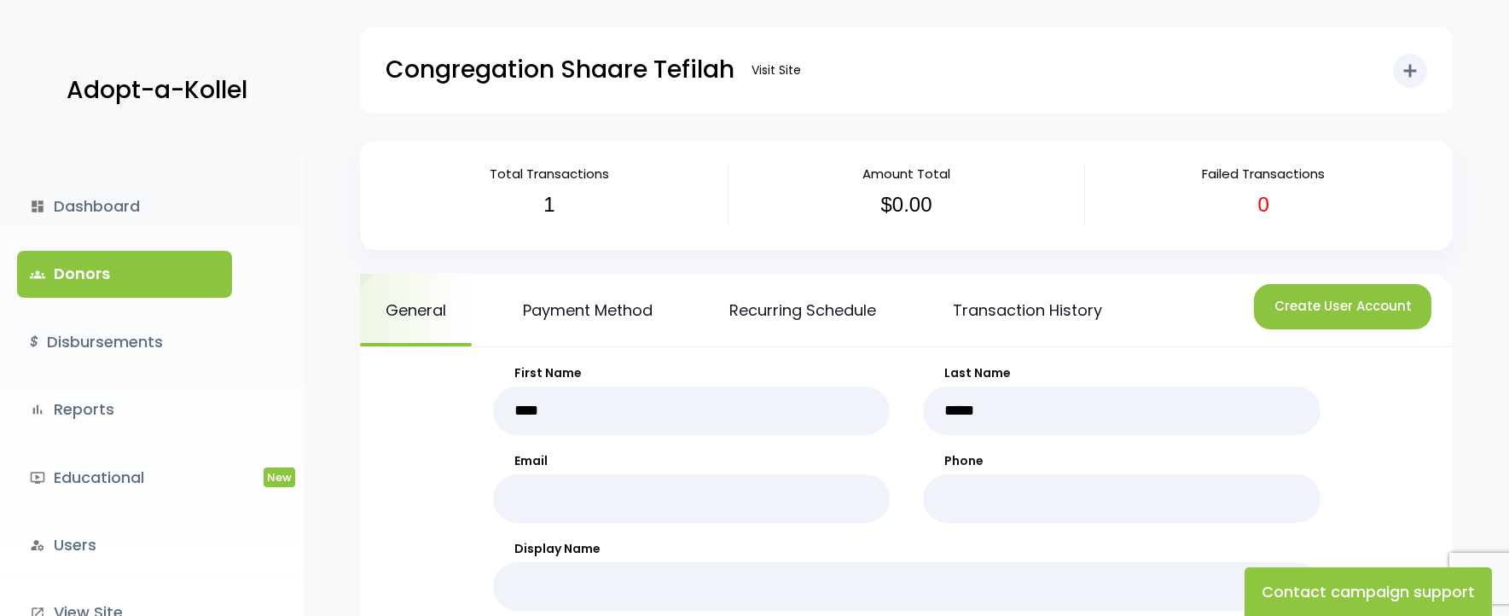
scroll to position [171, 0]
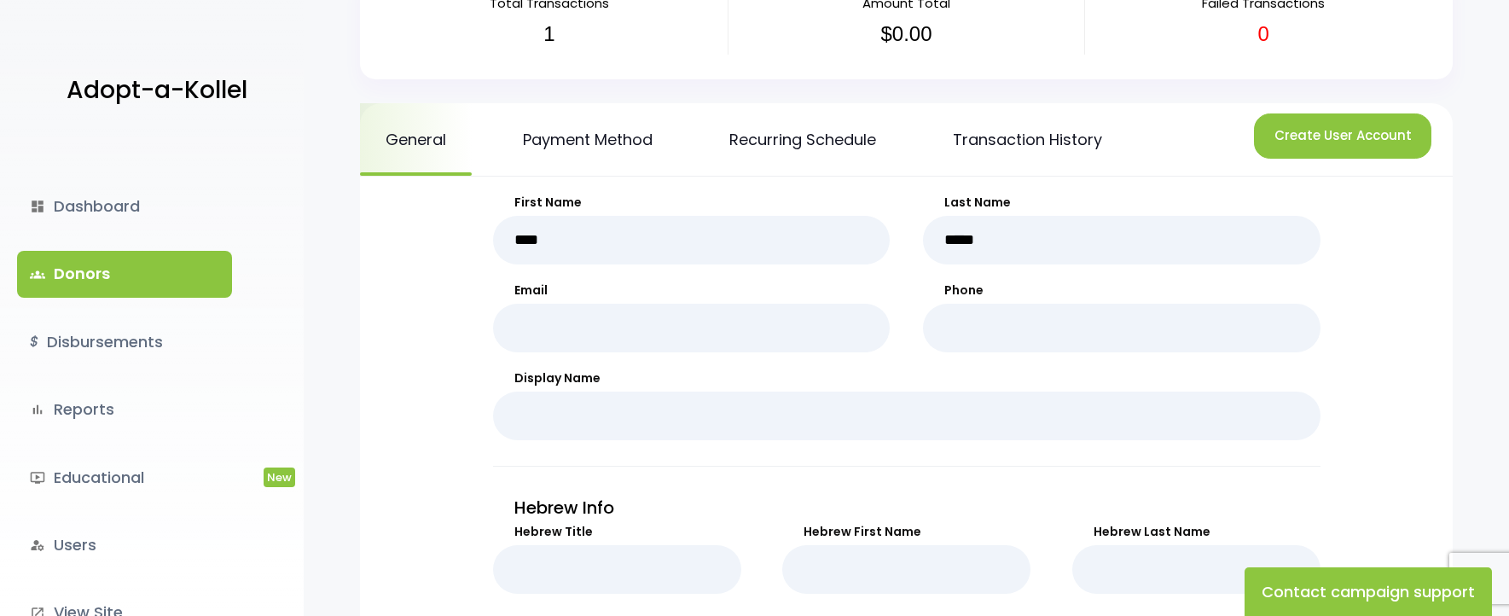
click at [109, 273] on link "groups Donors" at bounding box center [124, 274] width 215 height 46
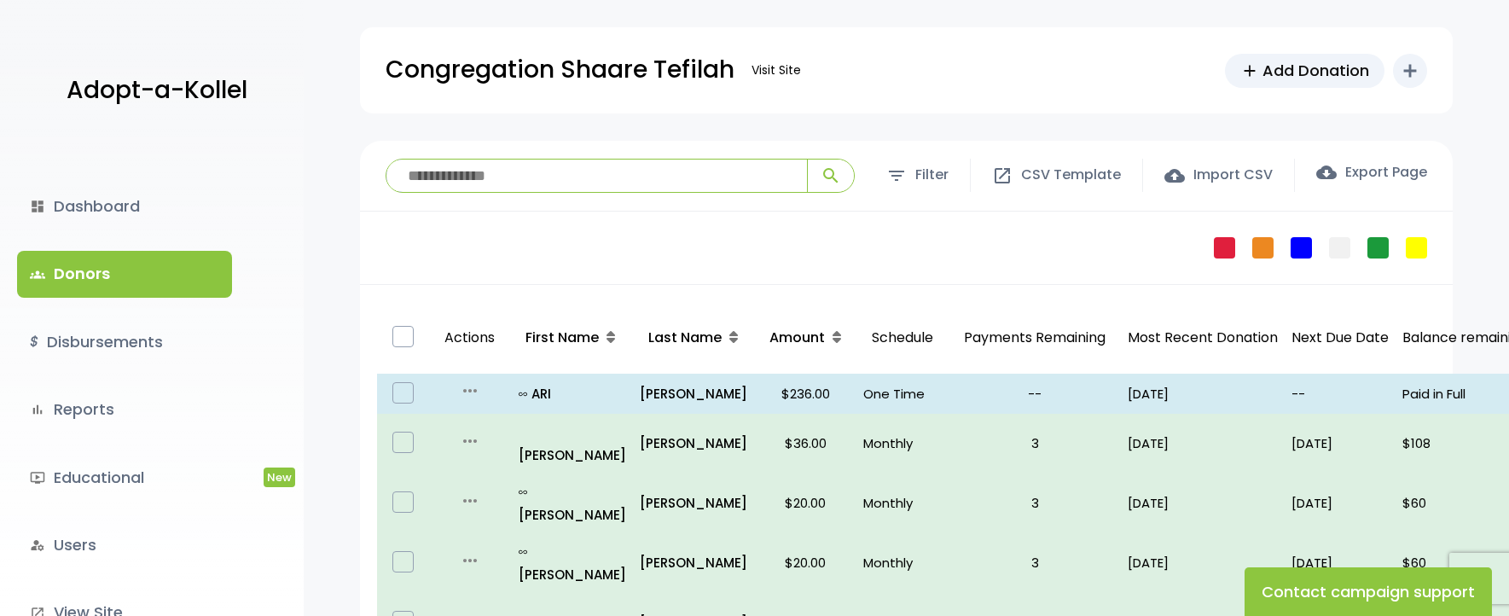
click at [634, 171] on input "search" at bounding box center [596, 176] width 421 height 32
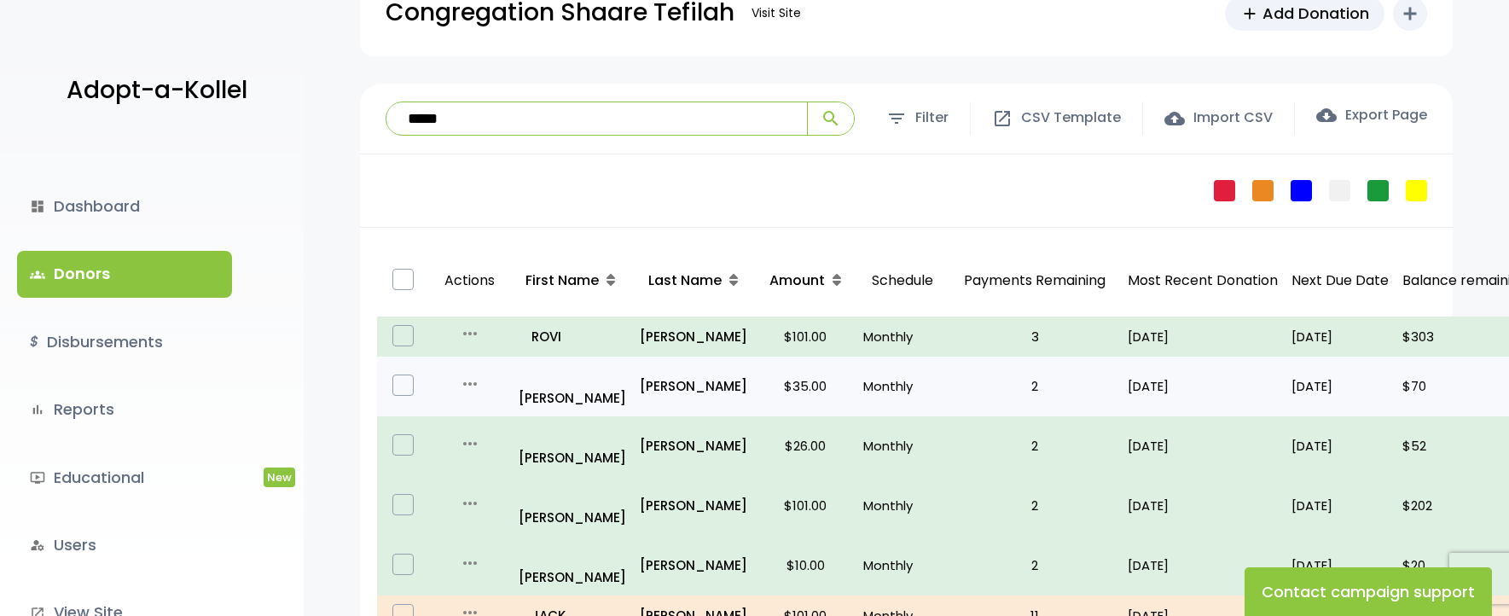
scroll to position [85, 0]
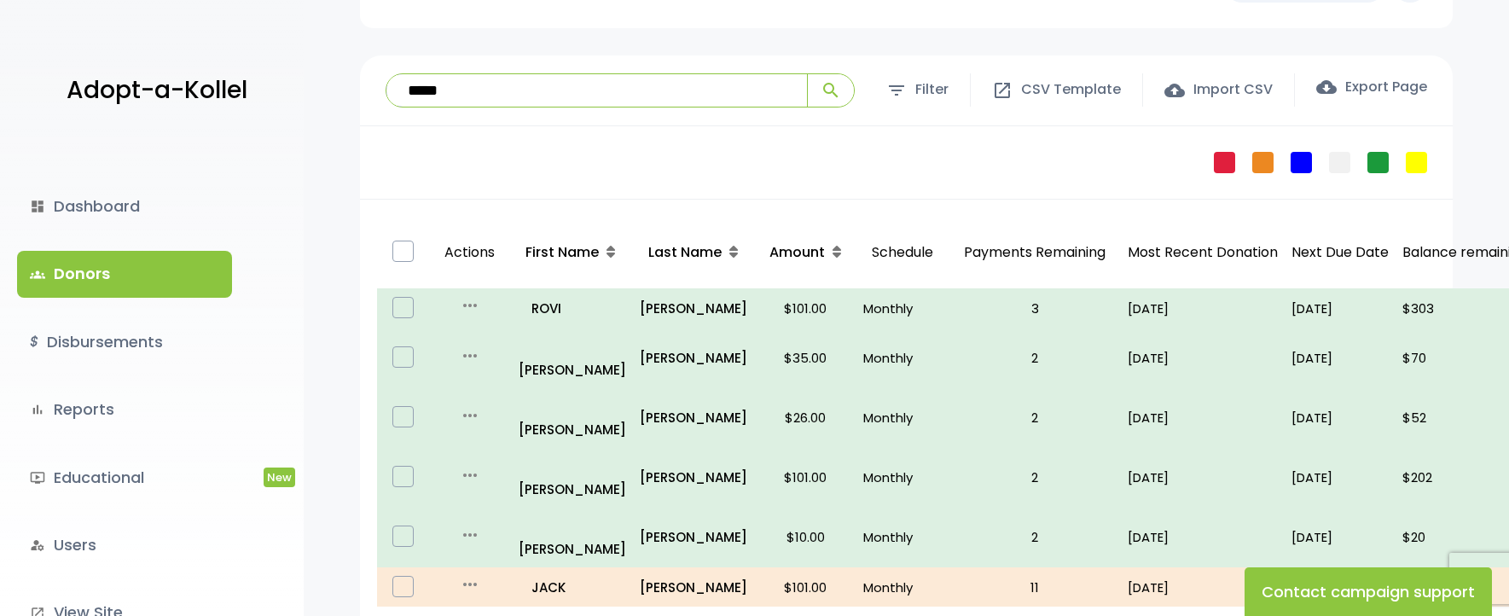
type input "*****"
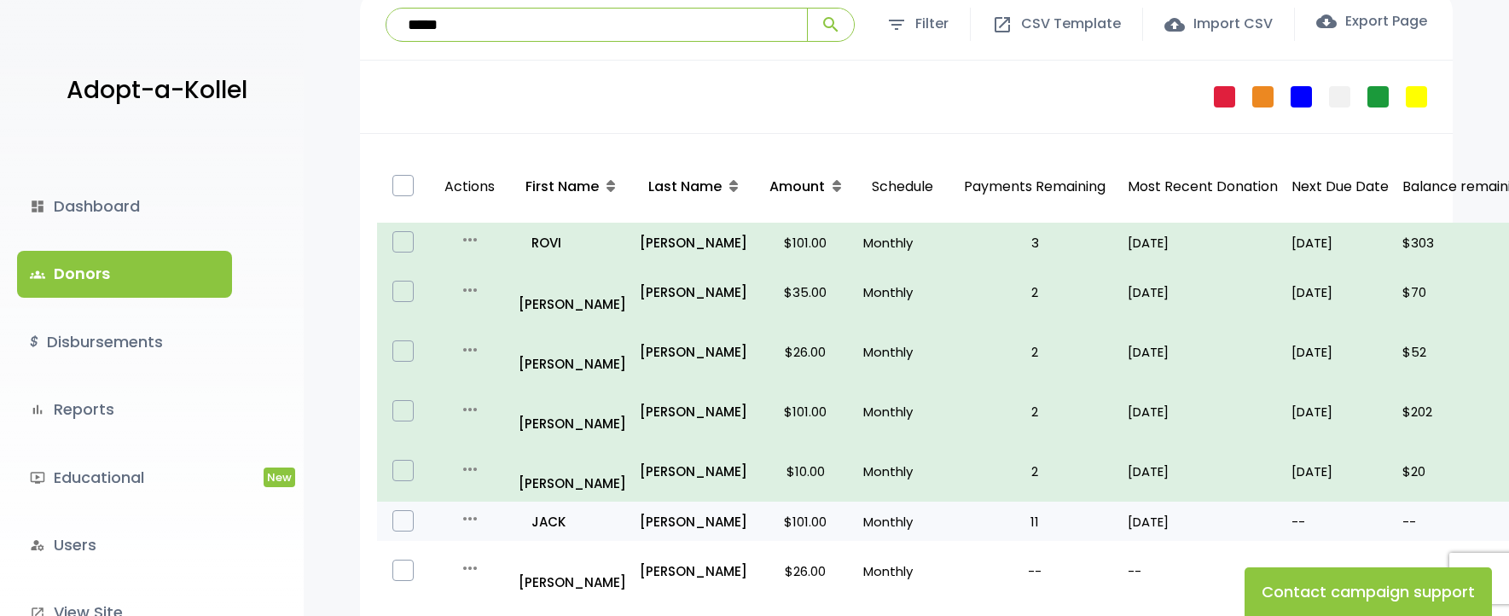
scroll to position [171, 0]
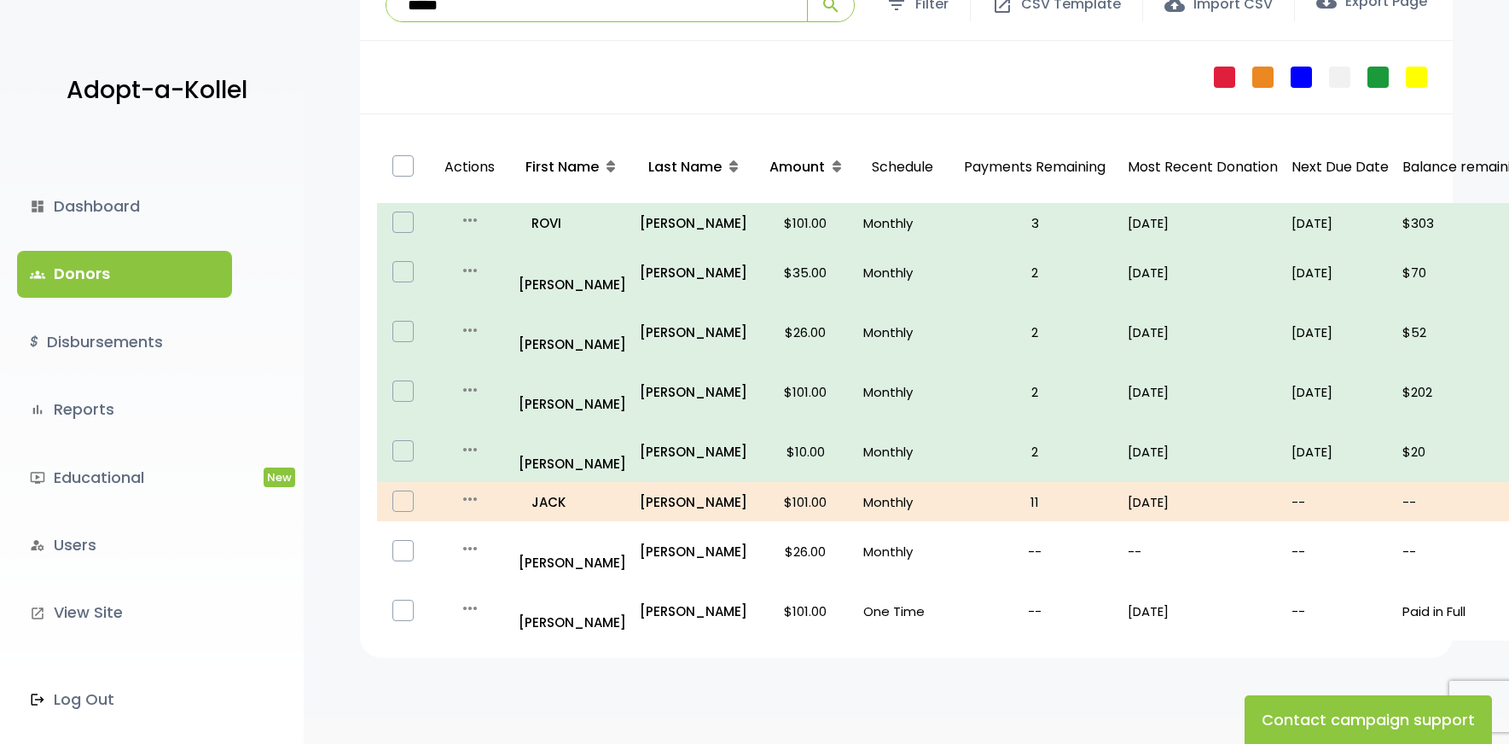
click at [96, 271] on link "groups Donors" at bounding box center [124, 274] width 215 height 46
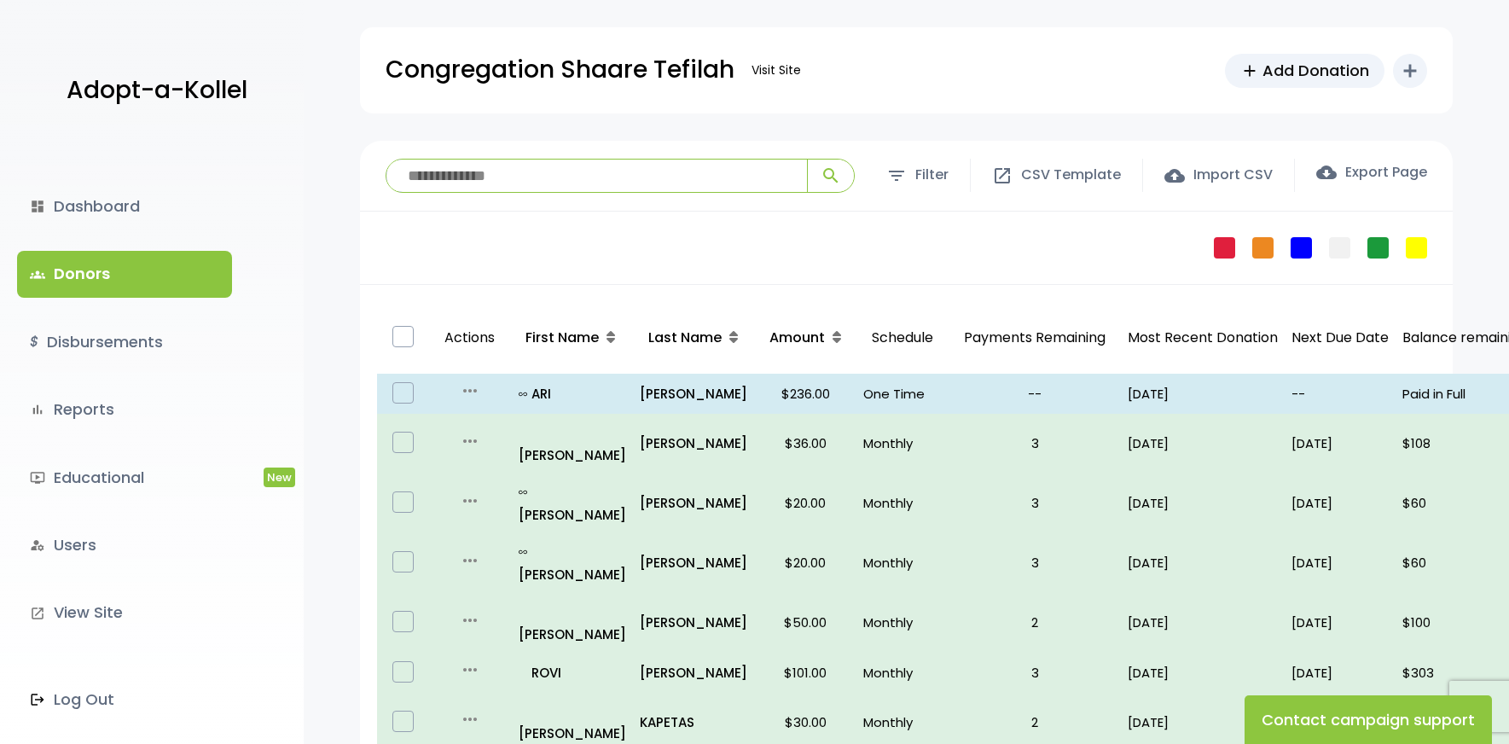
click at [620, 189] on input "search" at bounding box center [596, 176] width 421 height 32
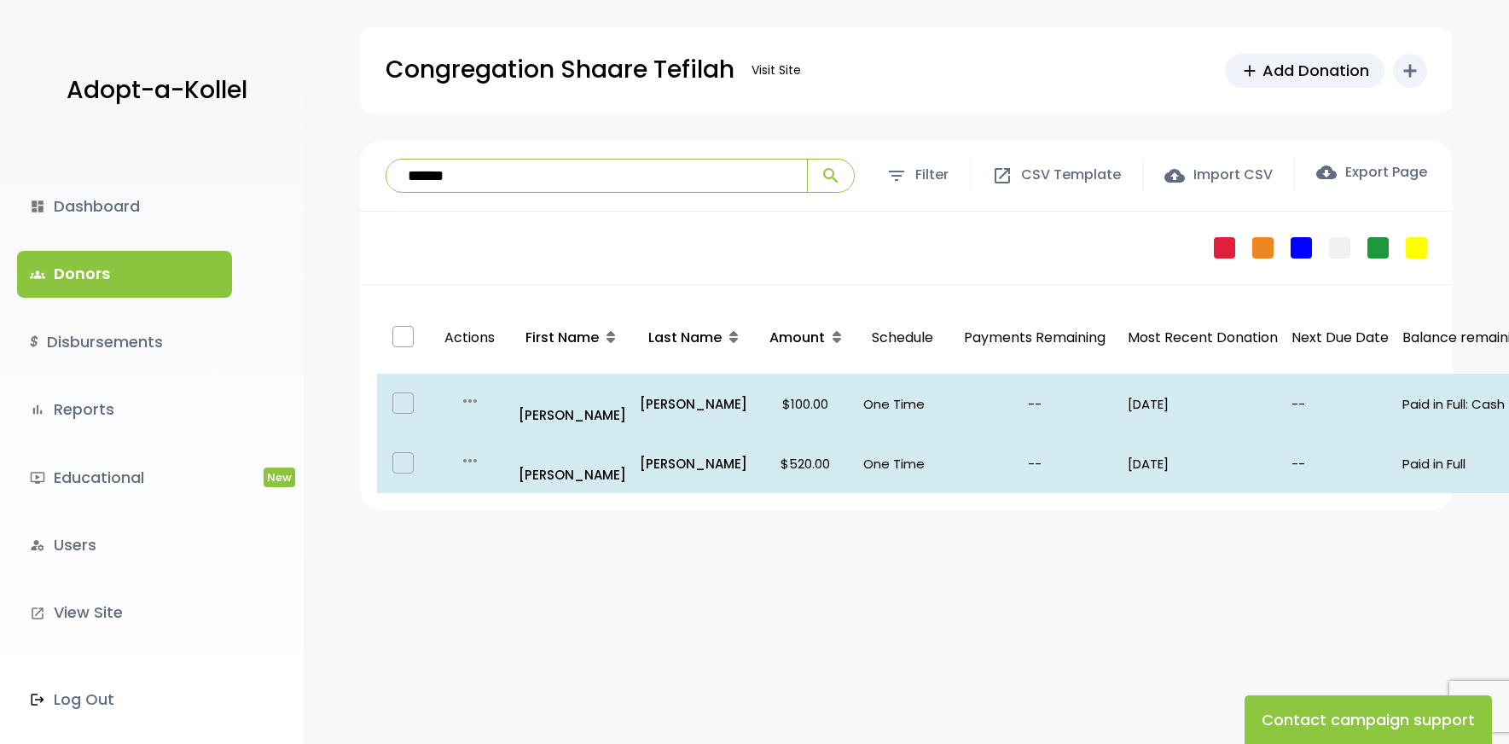
type input "******"
click at [807, 160] on button "search" at bounding box center [830, 176] width 47 height 32
click at [90, 287] on link "groups Donors" at bounding box center [124, 274] width 215 height 46
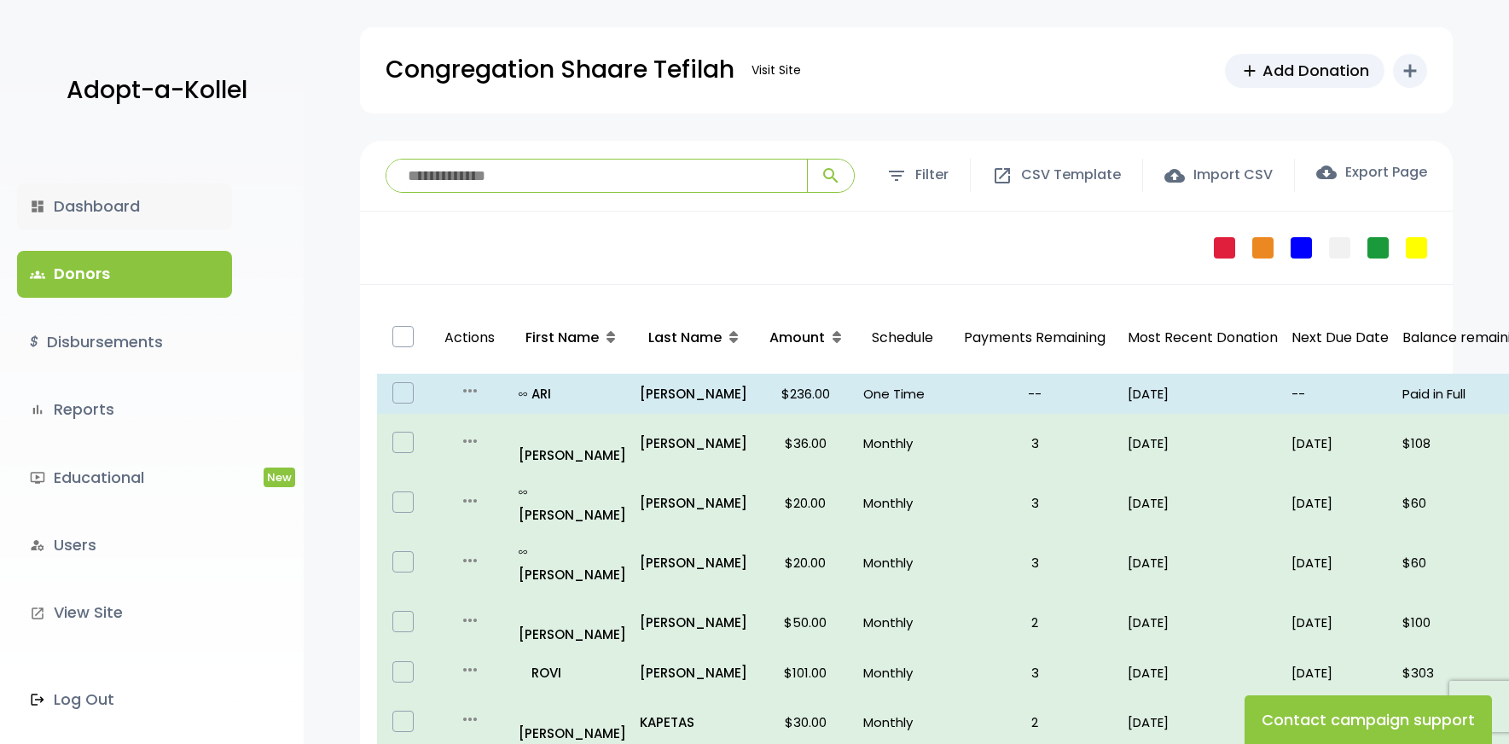
click at [144, 217] on link "dashboard Dashboard" at bounding box center [124, 206] width 215 height 46
